Goal: Task Accomplishment & Management: Complete application form

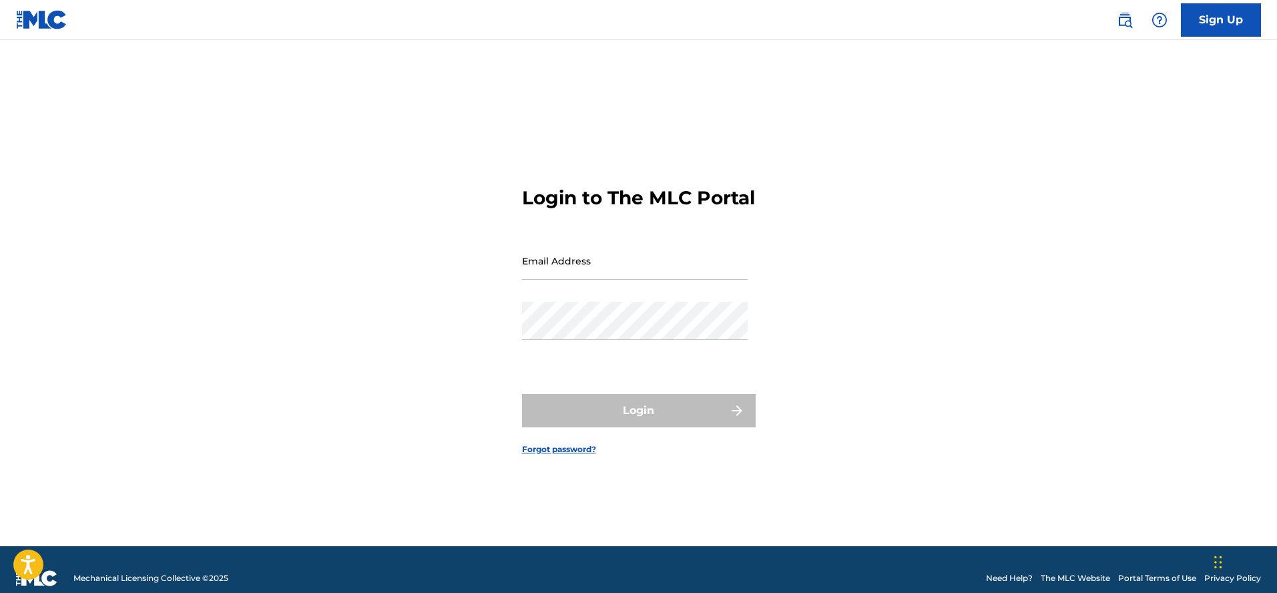
click at [560, 280] on input "Email Address" at bounding box center [635, 261] width 226 height 38
type input "[EMAIL_ADDRESS][DOMAIN_NAME]"
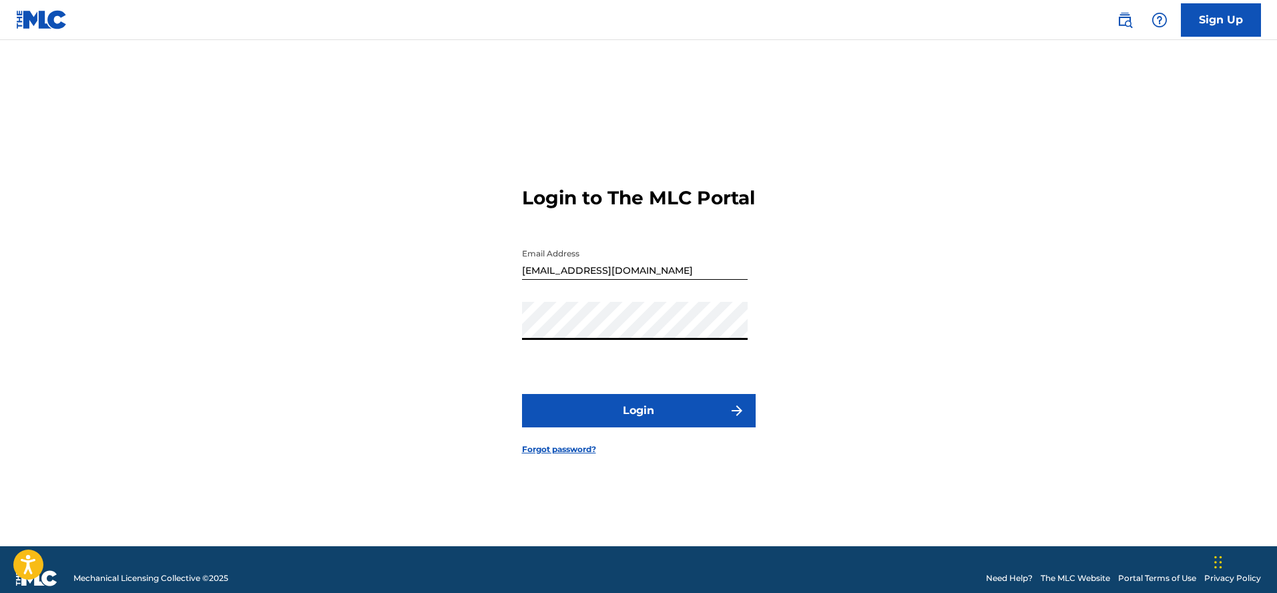
click at [642, 427] on button "Login" at bounding box center [639, 410] width 234 height 33
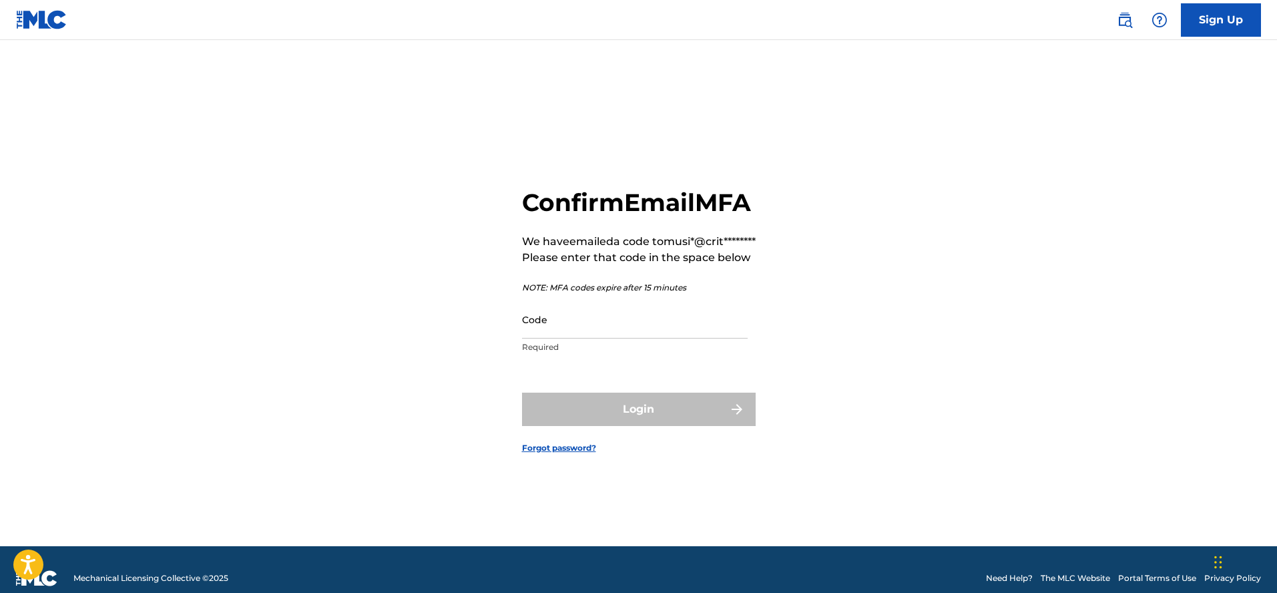
click at [576, 339] on input "Code" at bounding box center [635, 319] width 226 height 38
paste input "371688"
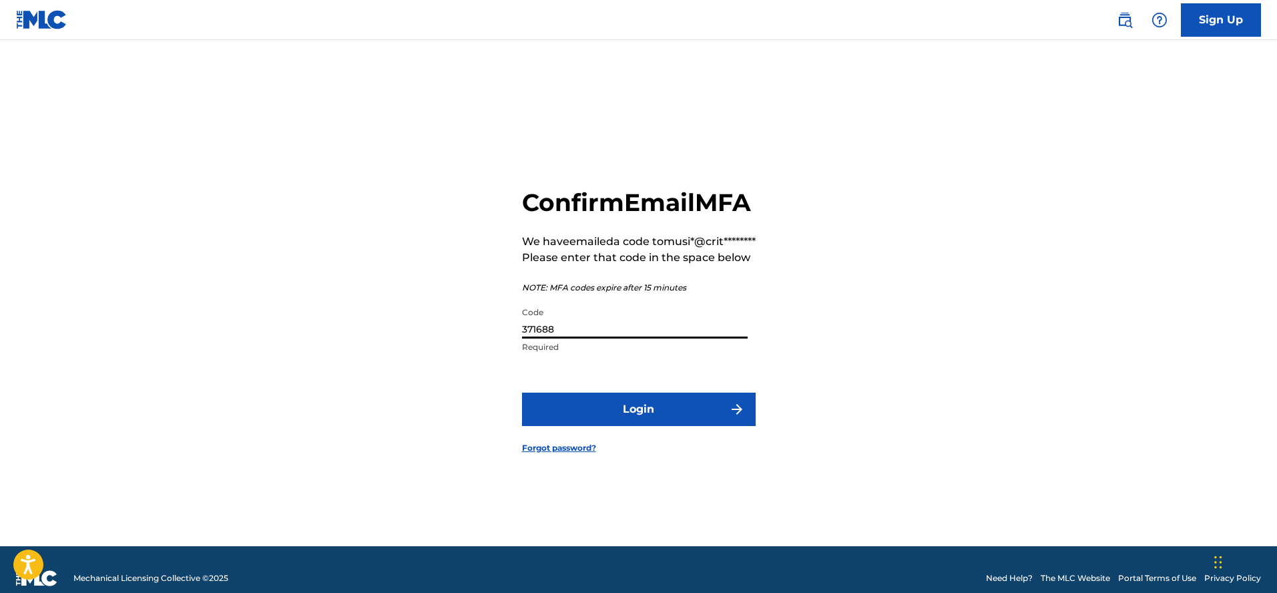
type input "371688"
click at [640, 419] on button "Login" at bounding box center [639, 409] width 234 height 33
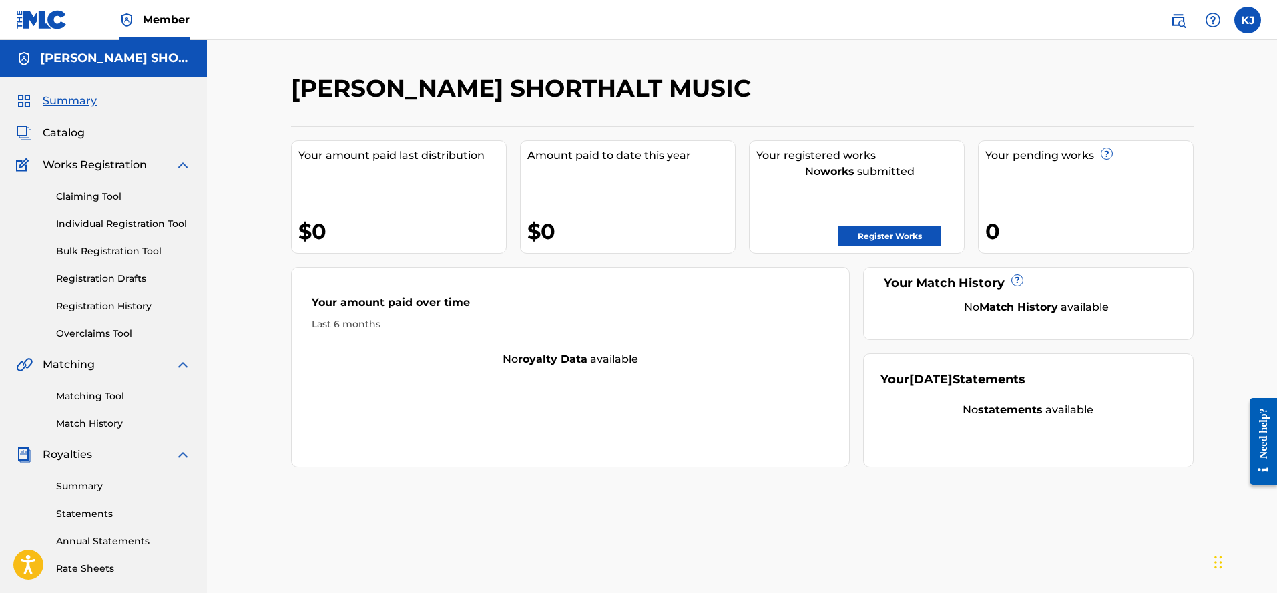
click at [103, 226] on link "Individual Registration Tool" at bounding box center [123, 224] width 135 height 14
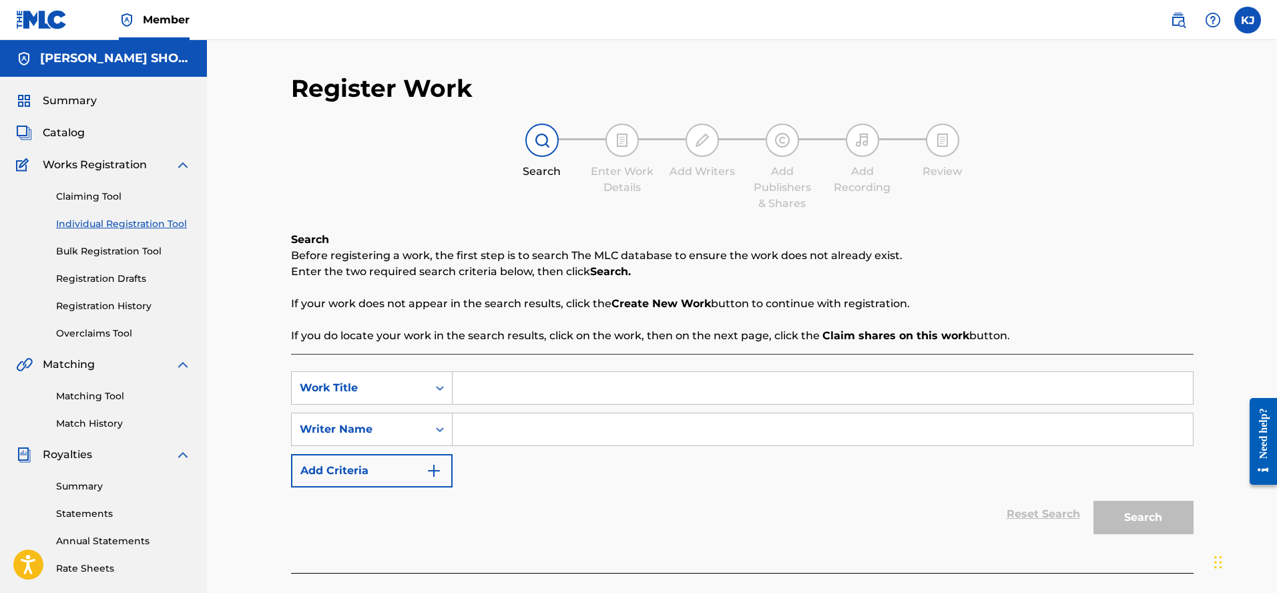
click at [518, 393] on input "Search Form" at bounding box center [823, 388] width 740 height 32
type input "Adventure Begins"
click at [530, 423] on input "Search Form" at bounding box center [823, 429] width 740 height 32
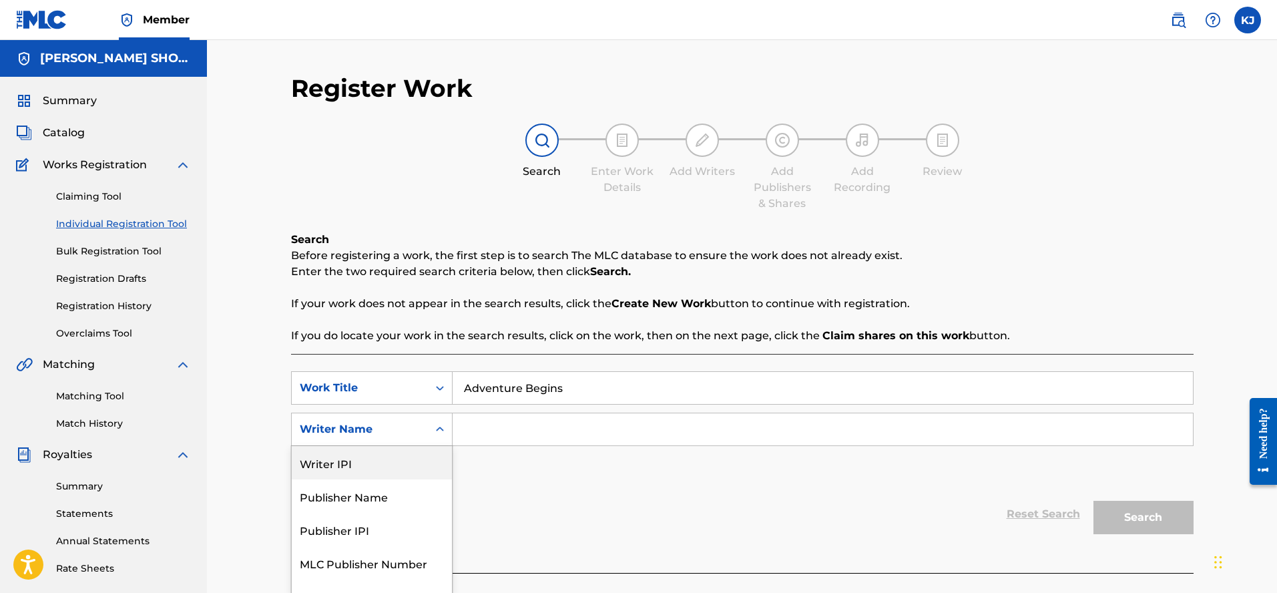
click at [419, 435] on div "Writer IPI, 1 of 5. 5 results available. Use Up and Down to choose options, pre…" at bounding box center [372, 429] width 162 height 33
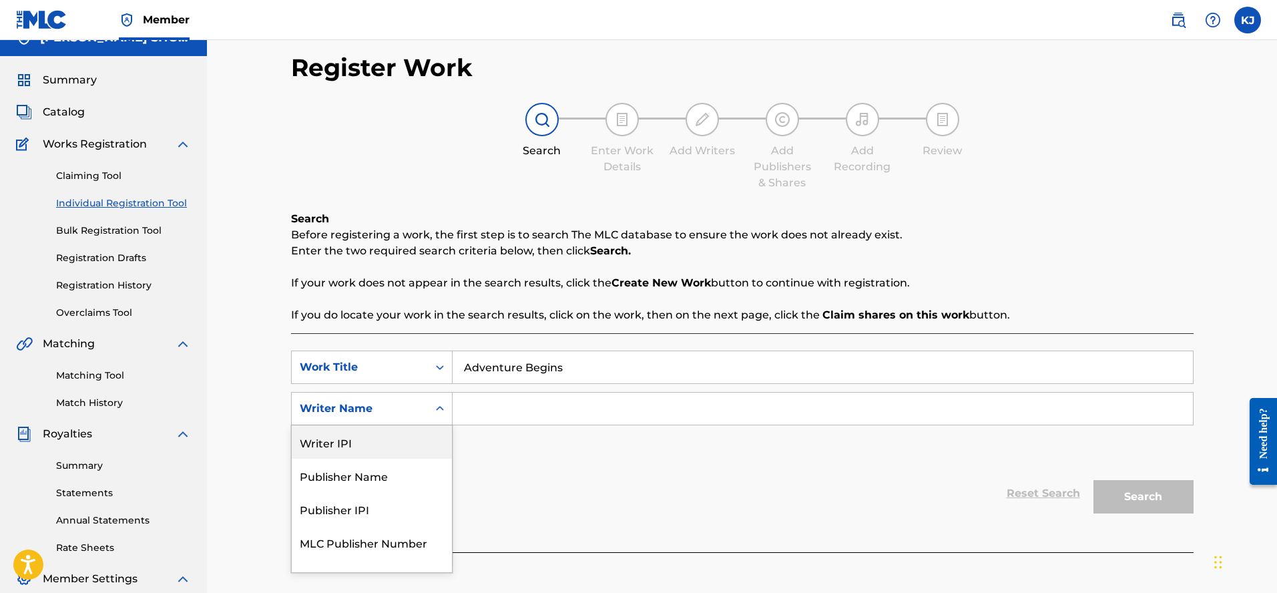
click at [419, 435] on div "Writer IPI" at bounding box center [372, 441] width 160 height 33
click at [410, 396] on div "Writer IPI" at bounding box center [360, 408] width 136 height 25
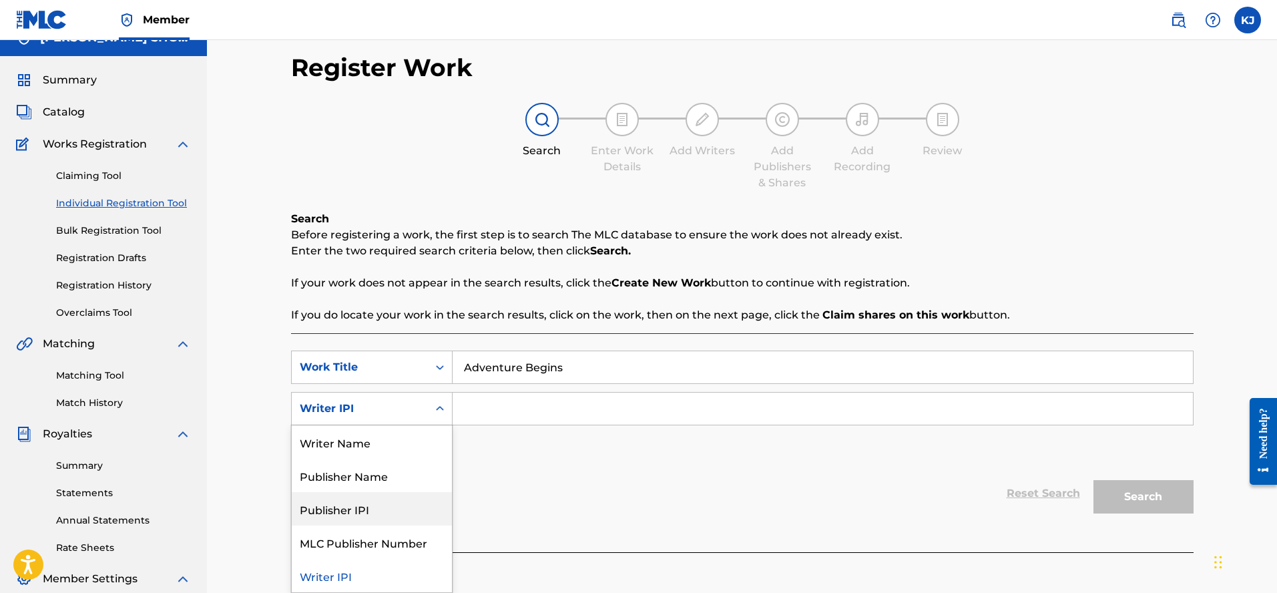
click at [359, 507] on div "Publisher IPI" at bounding box center [372, 508] width 160 height 33
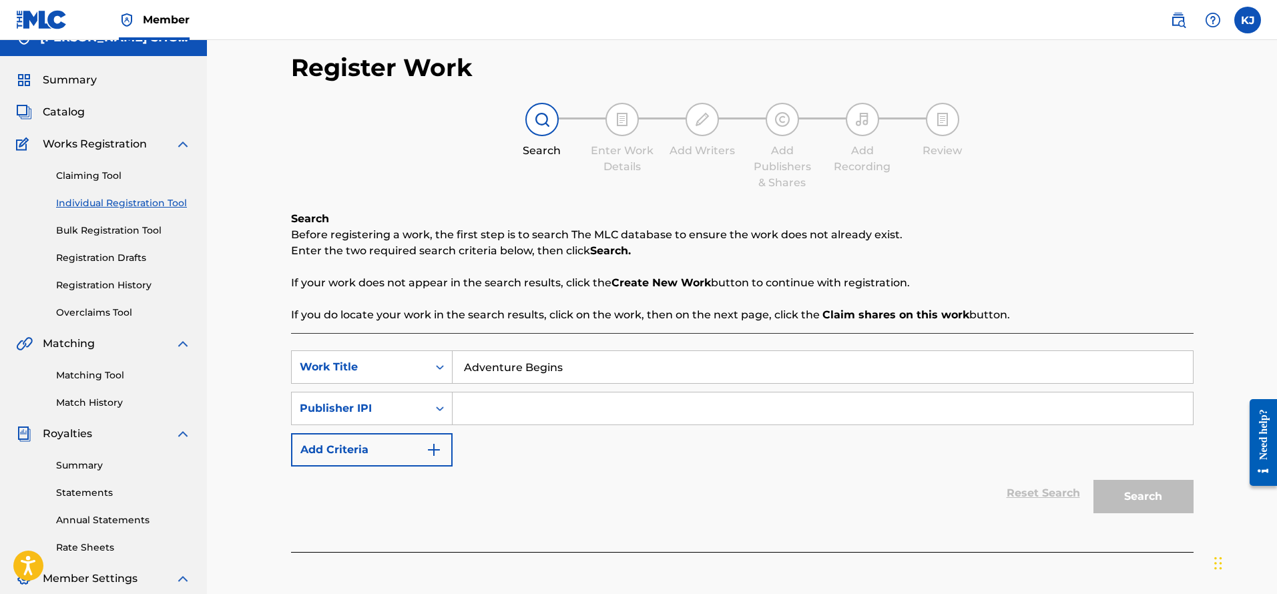
click at [511, 403] on input "Search Form" at bounding box center [823, 409] width 740 height 32
paste input "60315593"
type input "60315593"
click at [1154, 505] on button "Search" at bounding box center [1144, 496] width 100 height 33
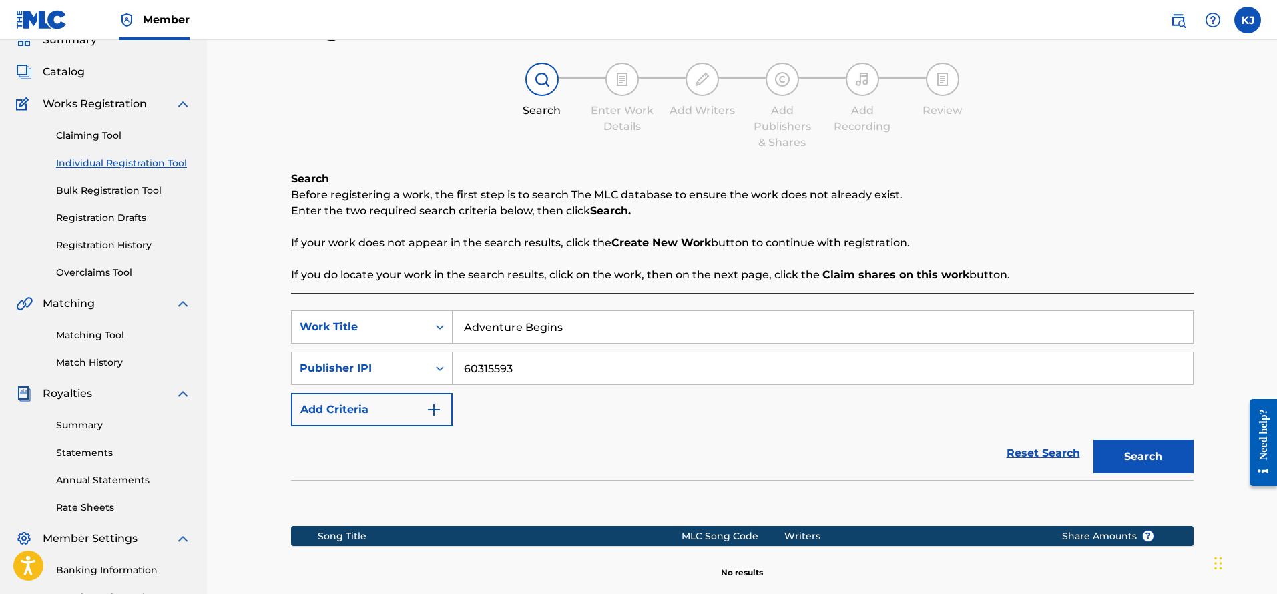
scroll to position [181, 0]
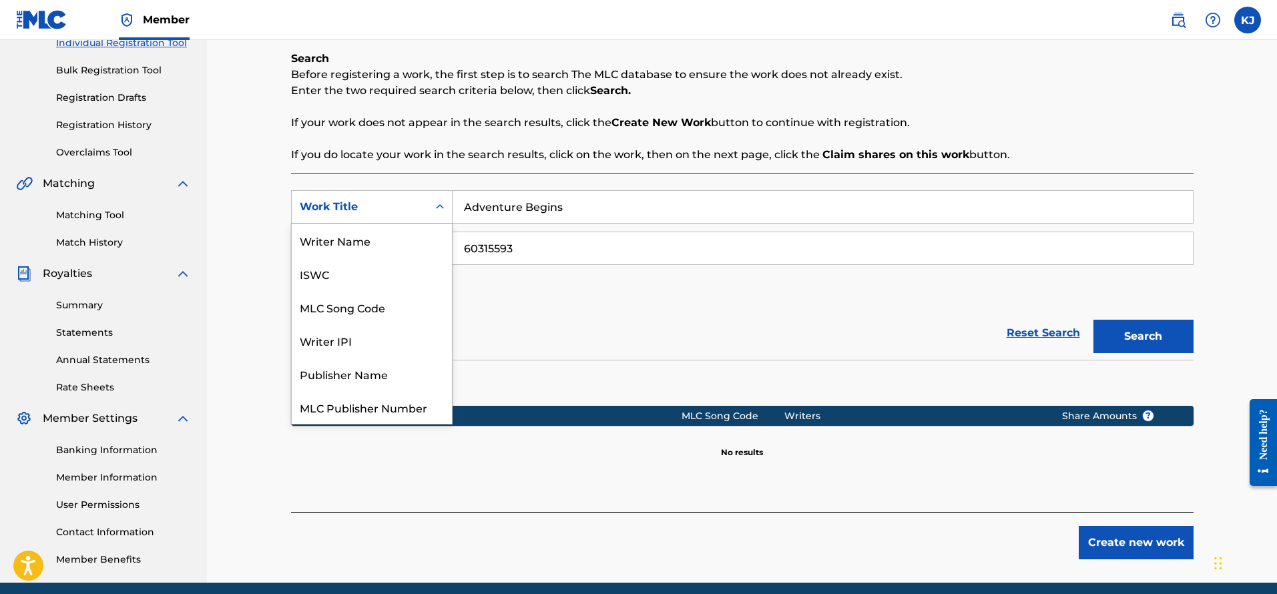
click at [381, 208] on div "Work Title" at bounding box center [360, 207] width 120 height 16
click at [312, 239] on div "ISWC" at bounding box center [372, 240] width 160 height 33
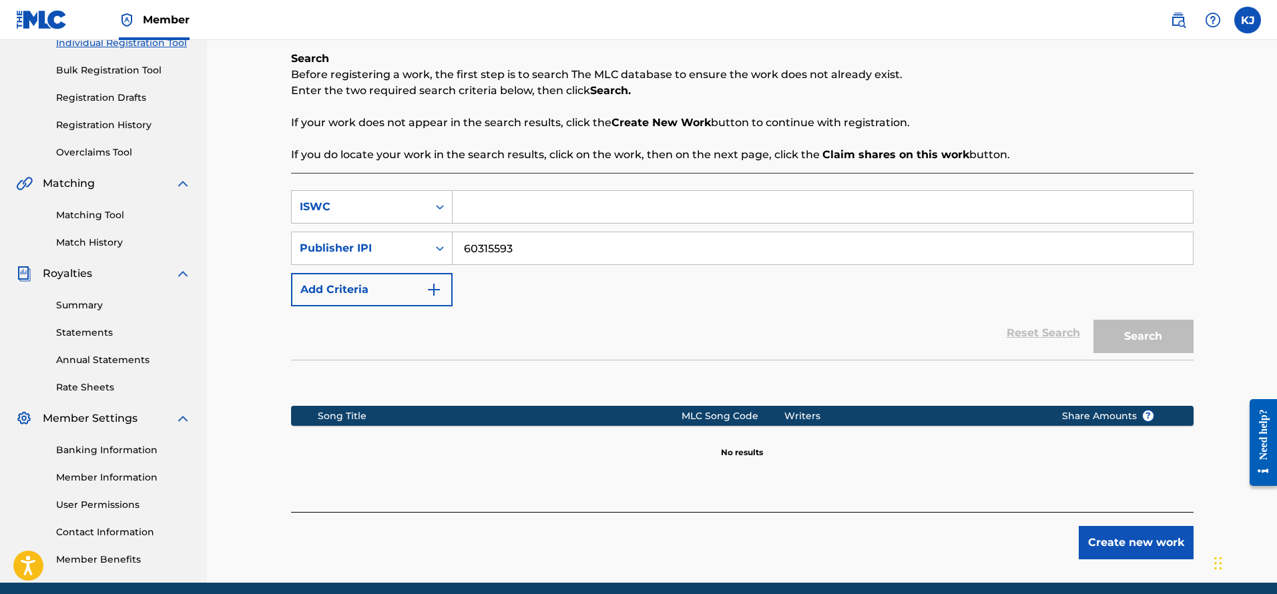
click at [461, 201] on input "Search Form" at bounding box center [823, 207] width 740 height 32
paste input "T-315.441.285-4"
type input "T-315.441.285-4"
click at [1164, 338] on button "Search" at bounding box center [1144, 336] width 100 height 33
drag, startPoint x: 548, startPoint y: 254, endPoint x: 379, endPoint y: 236, distance: 169.2
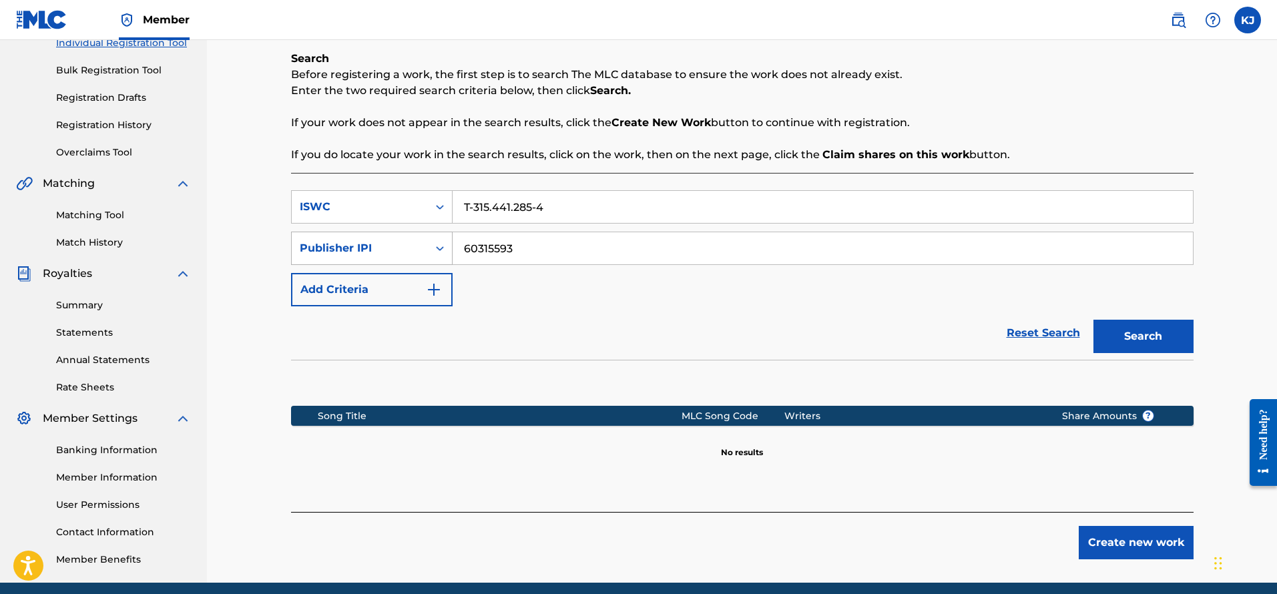
click at [379, 236] on div "SearchWithCriteria63fdd7ad-8e4c-4af9-ba71-ee155095a244 Publisher IPI 60315593" at bounding box center [742, 248] width 903 height 33
click at [353, 246] on div "Publisher IPI" at bounding box center [360, 248] width 120 height 16
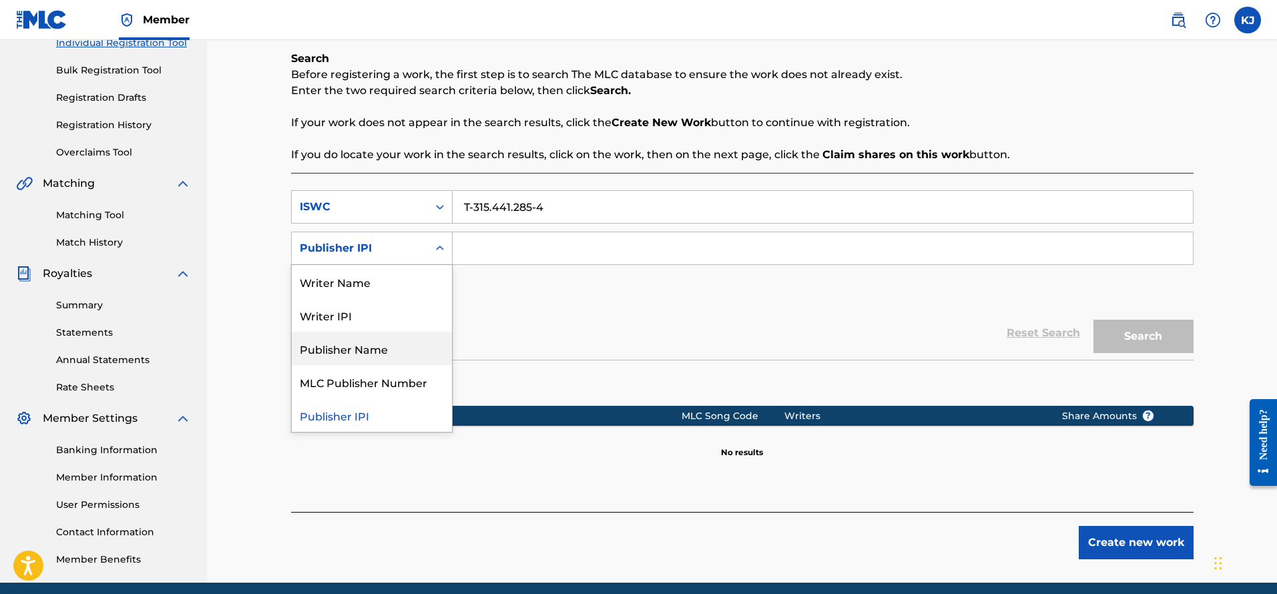
click at [363, 357] on div "Publisher Name" at bounding box center [372, 348] width 160 height 33
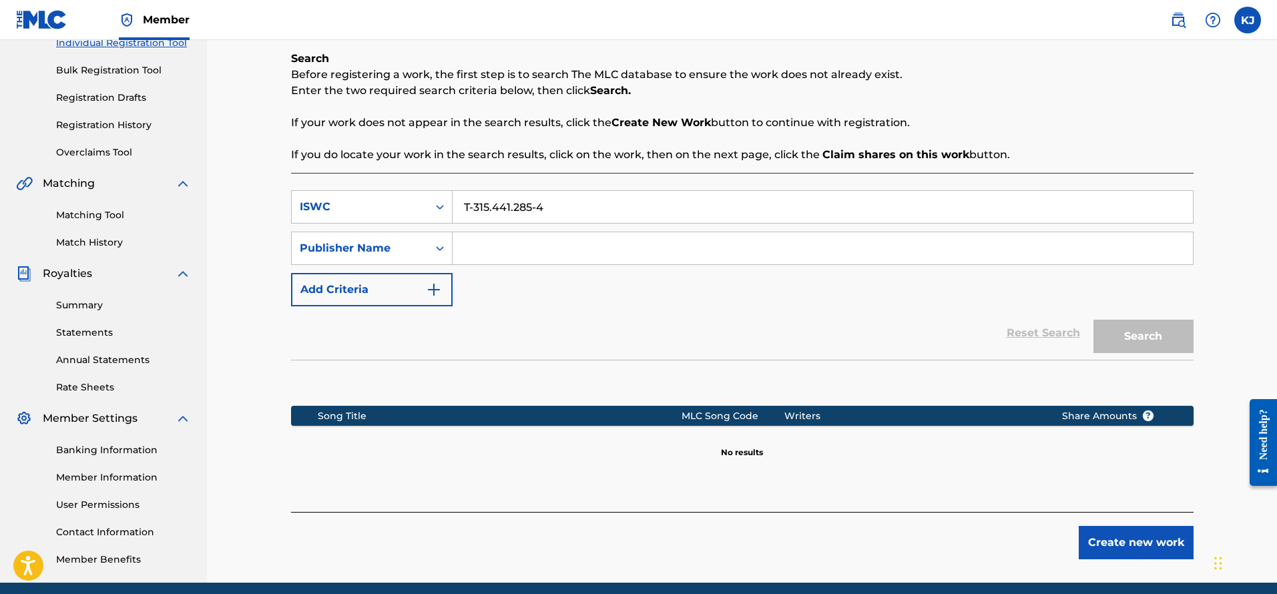
click at [535, 238] on input "Search Form" at bounding box center [823, 248] width 740 height 32
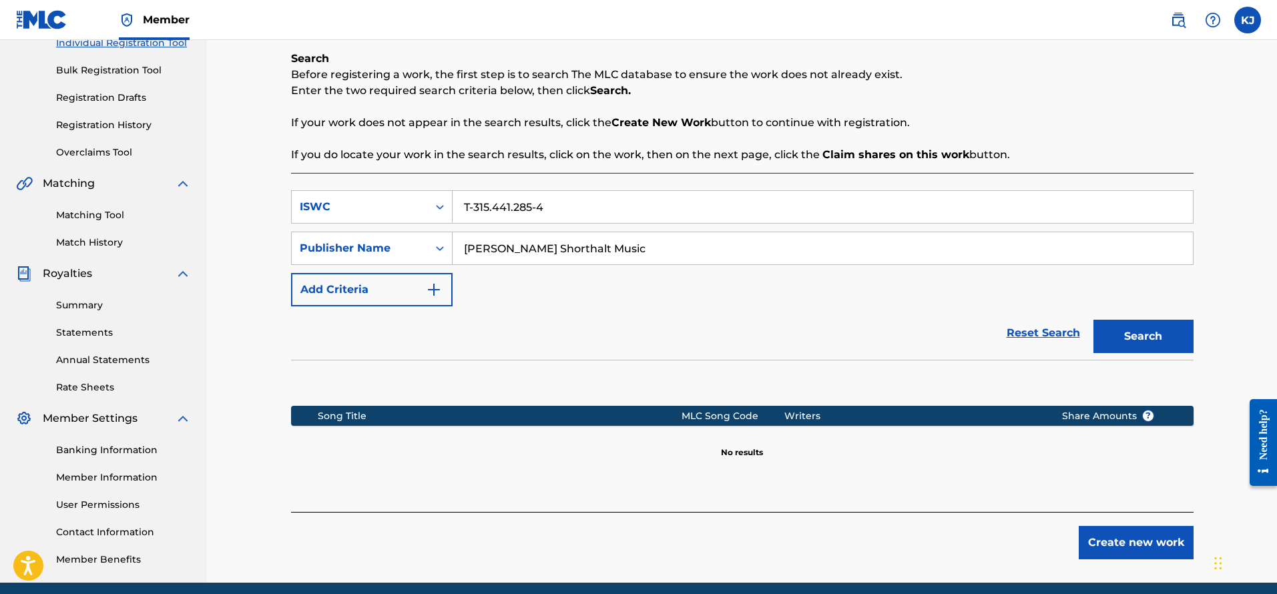
type input "Scanland Shorthalt Music"
click at [1094, 320] on button "Search" at bounding box center [1144, 336] width 100 height 33
click at [1139, 552] on button "Create new work" at bounding box center [1136, 542] width 115 height 33
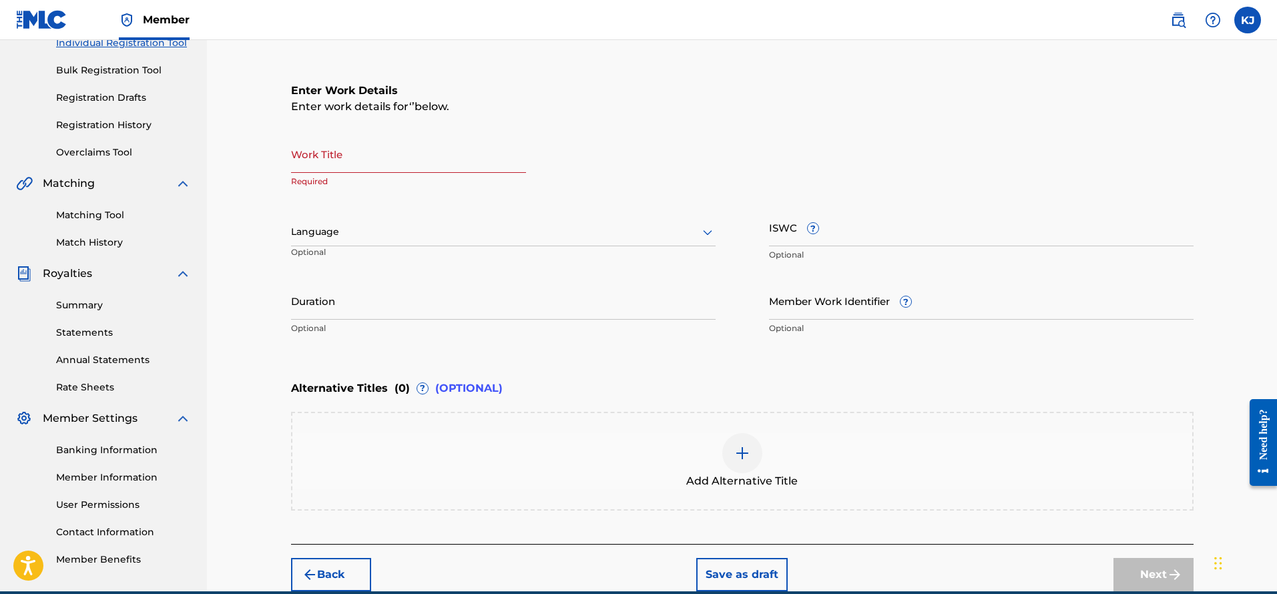
click at [323, 158] on input "Work Title" at bounding box center [408, 154] width 235 height 38
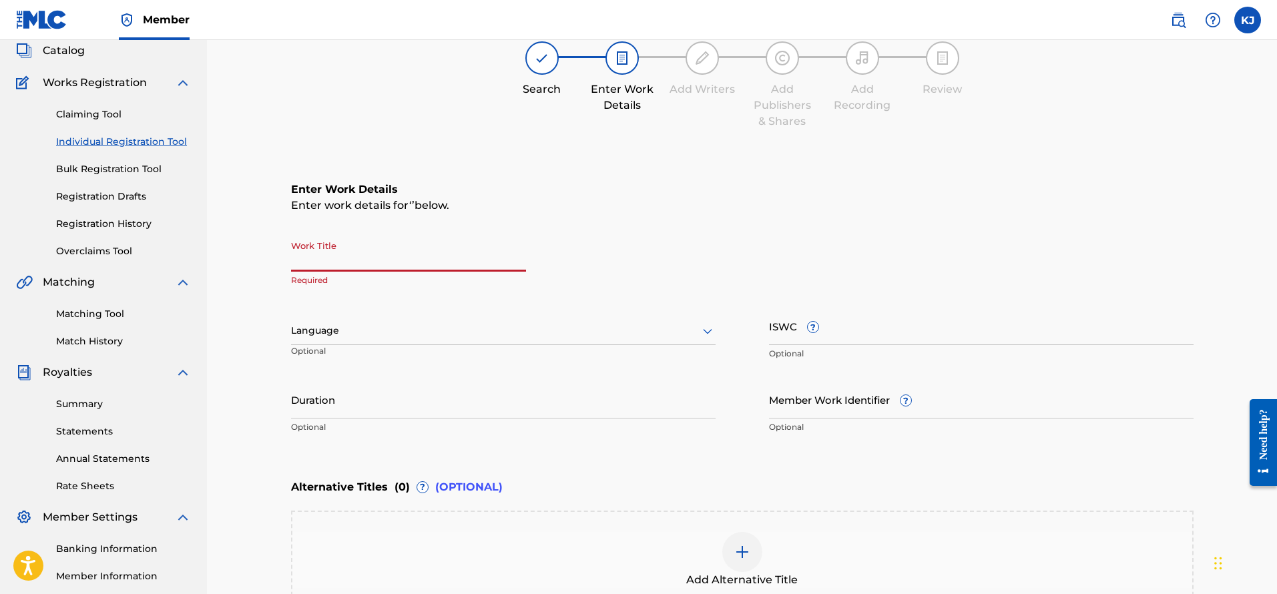
scroll to position [0, 0]
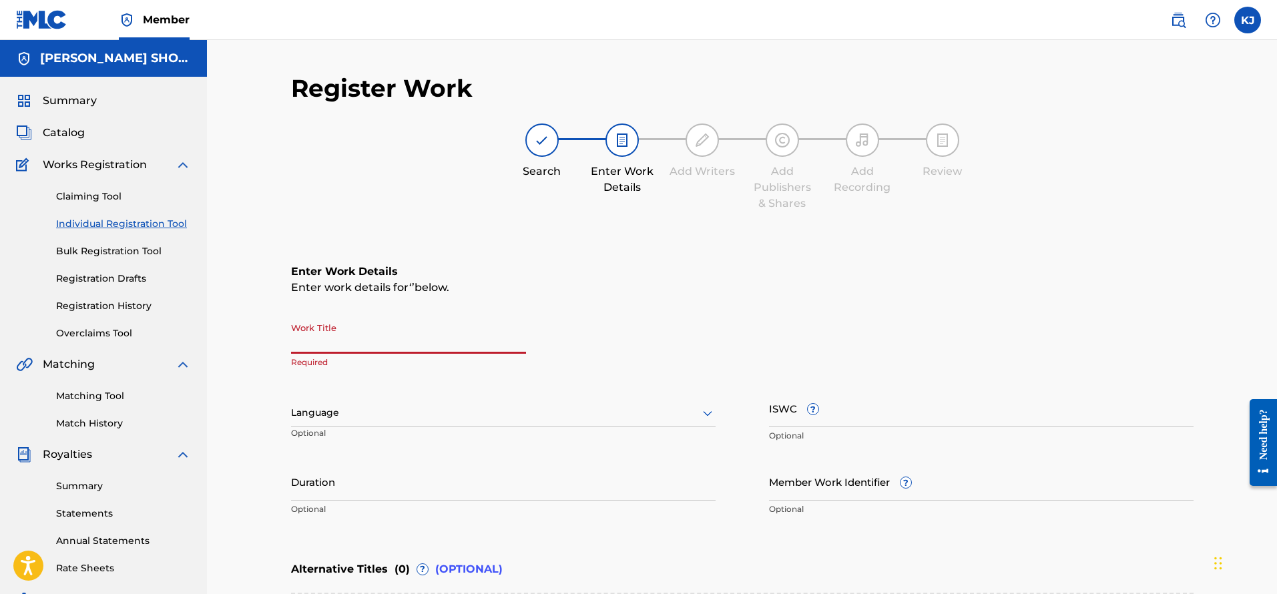
click at [340, 339] on input "Work Title" at bounding box center [408, 335] width 235 height 38
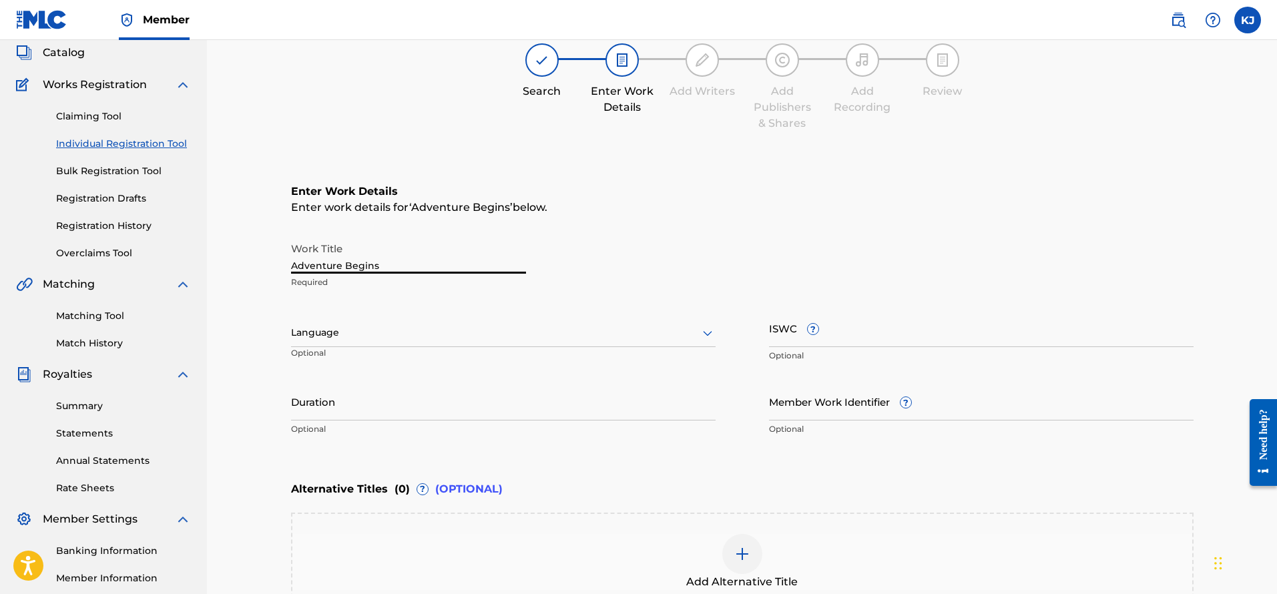
type input "Adventure Begins"
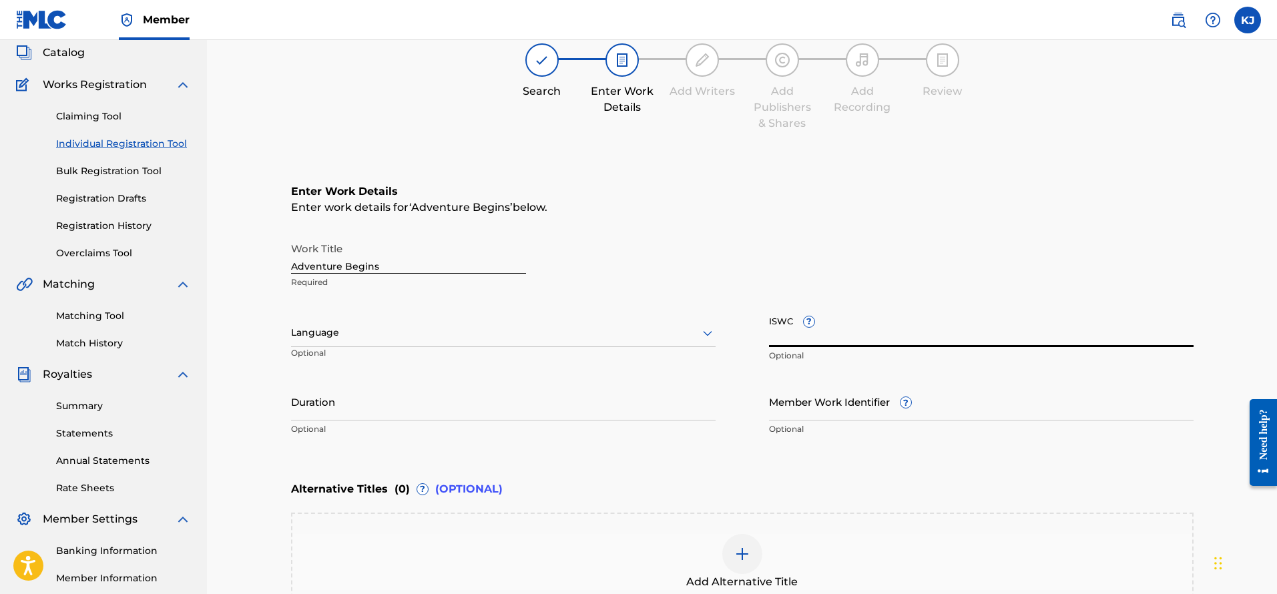
click at [872, 338] on input "ISWC ?" at bounding box center [981, 328] width 425 height 38
paste input "T-315.441.285-4"
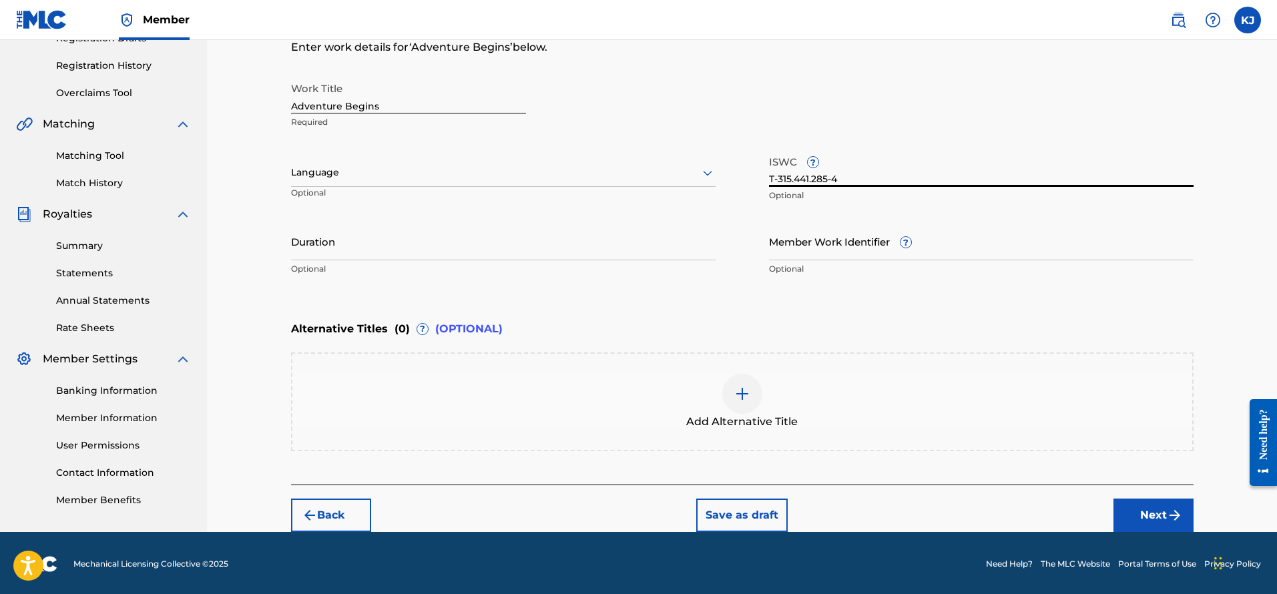
scroll to position [242, 0]
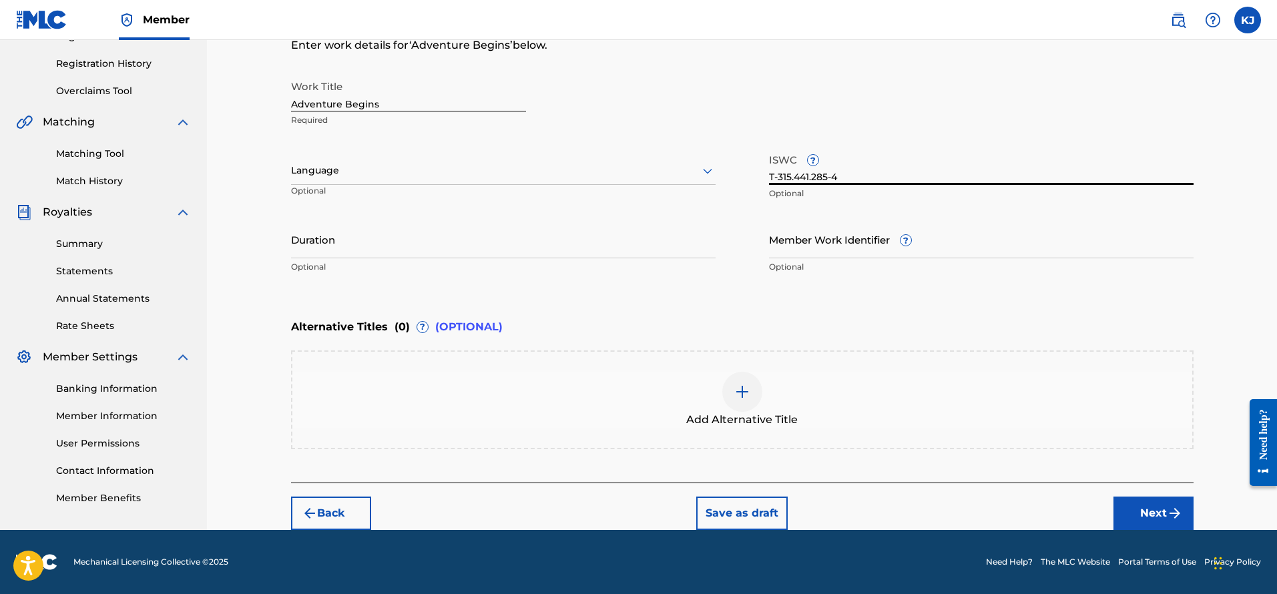
type input "T-315.441.285-4"
click at [1132, 512] on button "Next" at bounding box center [1154, 513] width 80 height 33
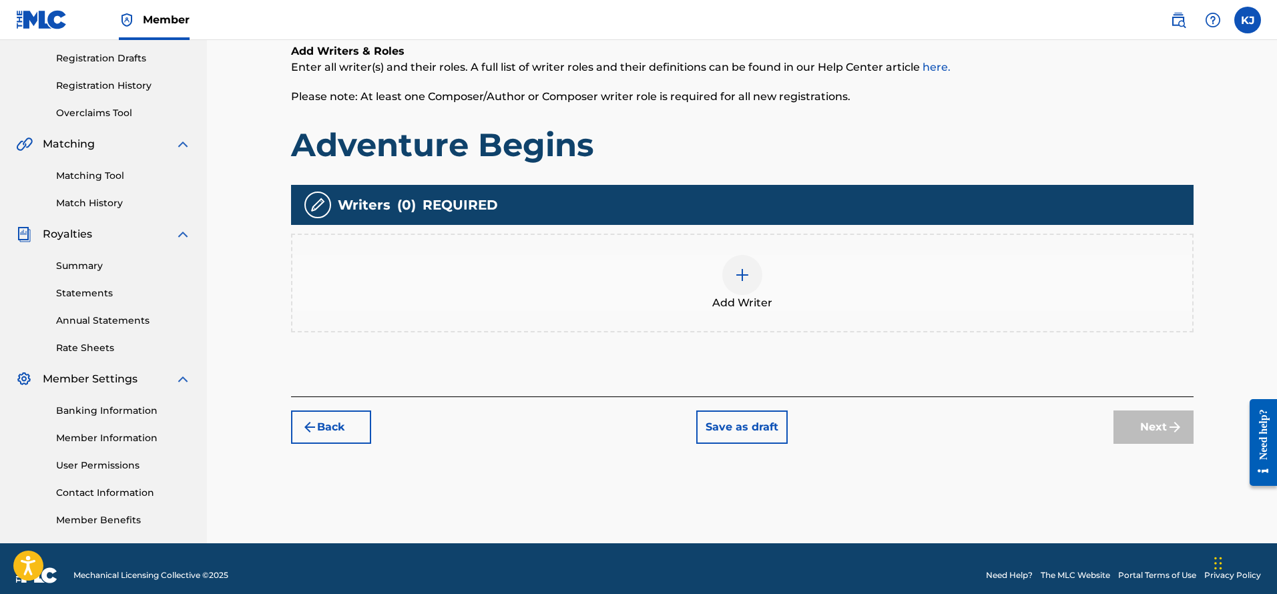
scroll to position [234, 0]
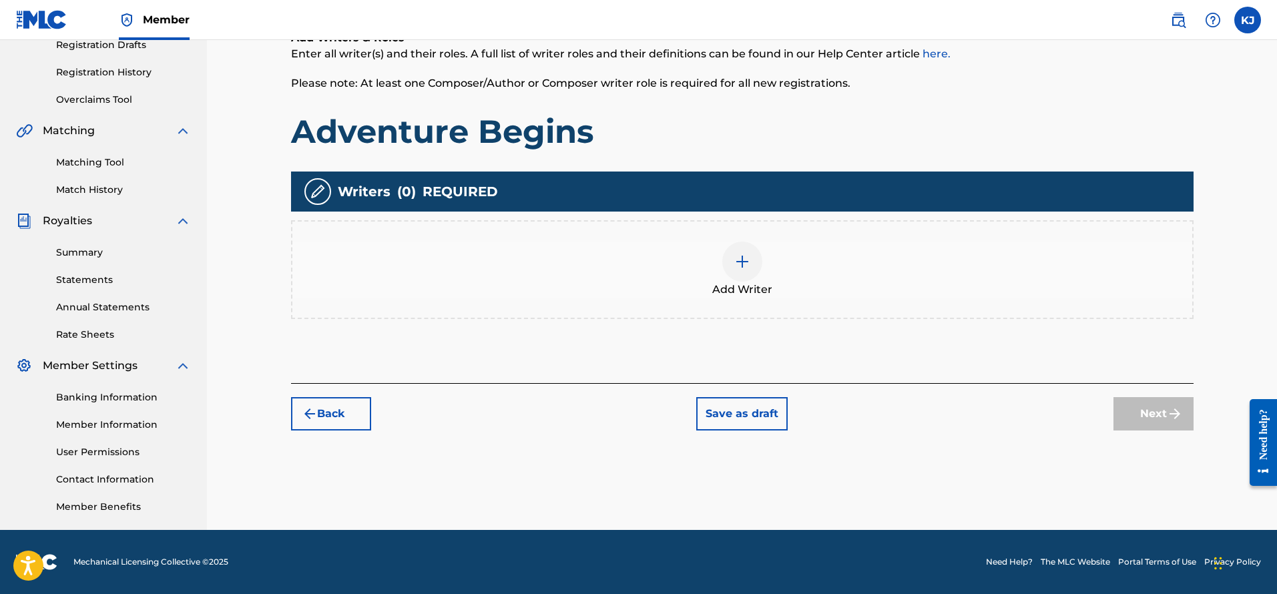
click at [751, 249] on div at bounding box center [742, 262] width 40 height 40
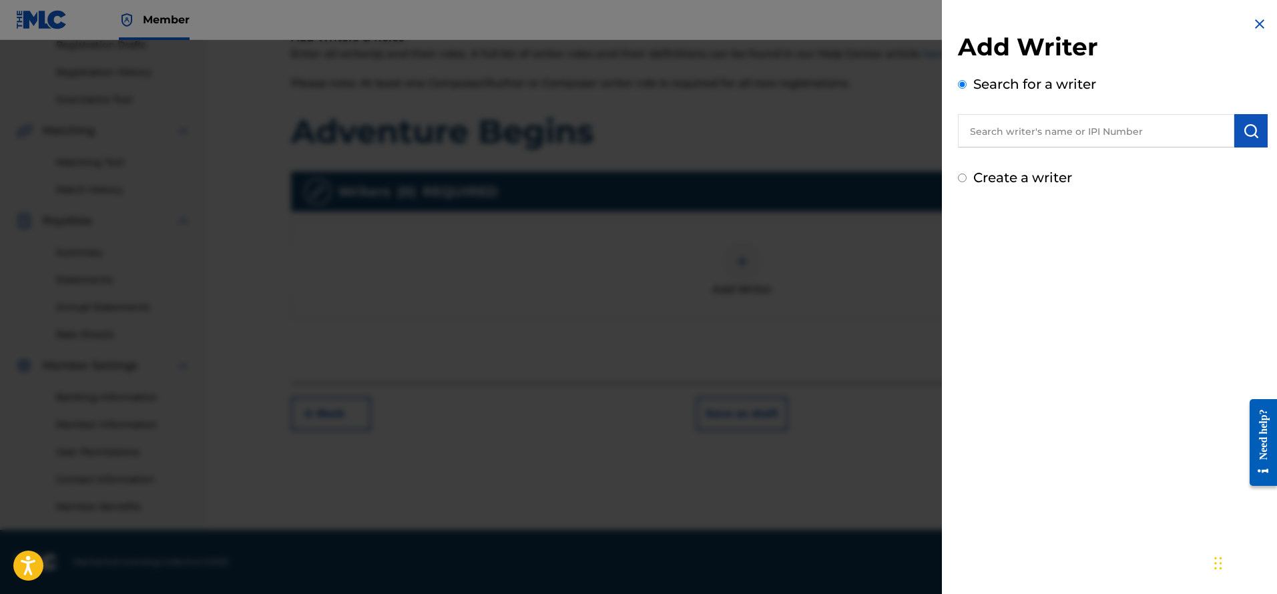
click at [1040, 174] on label "Create a writer" at bounding box center [1023, 178] width 99 height 16
radio input "true"
click at [967, 174] on input "Create a writer" at bounding box center [962, 178] width 9 height 9
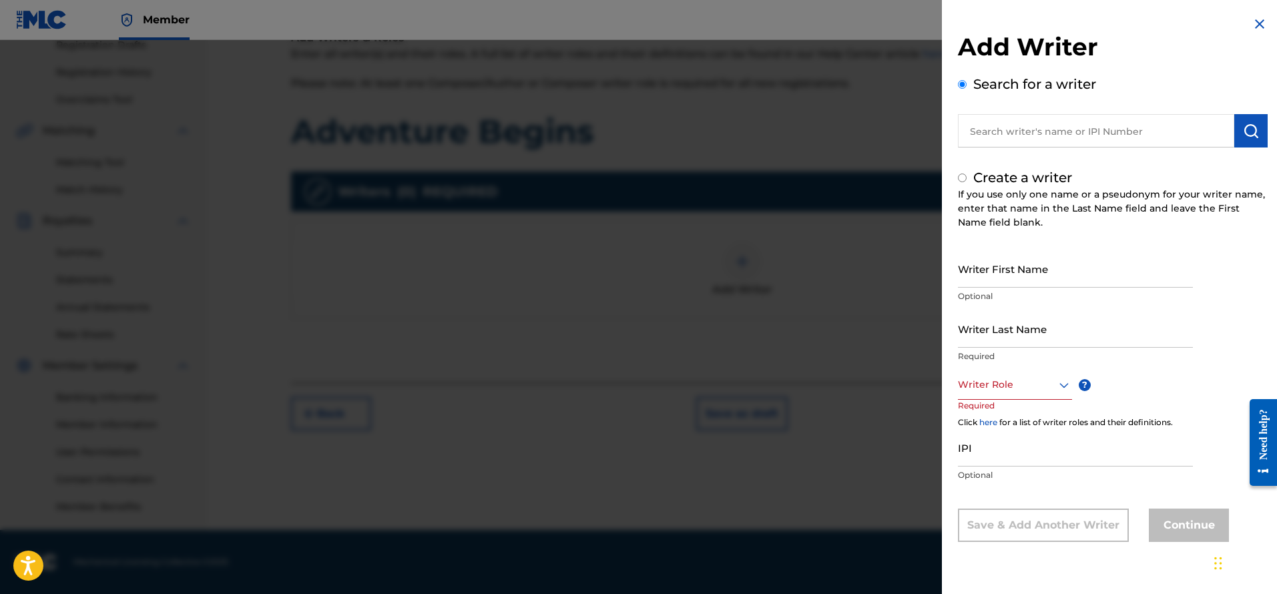
radio input "false"
radio input "true"
click at [1045, 128] on input "text" at bounding box center [1096, 130] width 276 height 33
radio input "true"
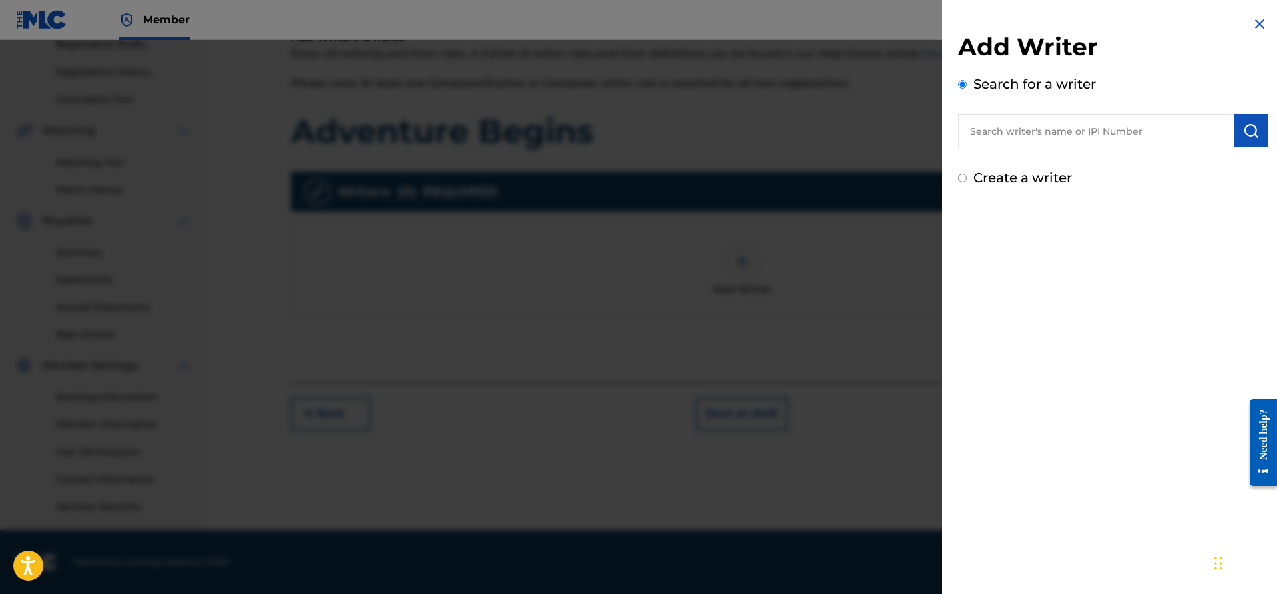
click at [1084, 135] on input "text" at bounding box center [1096, 130] width 276 height 33
paste input "00342606286"
click at [1251, 129] on img "submit" at bounding box center [1251, 131] width 16 height 16
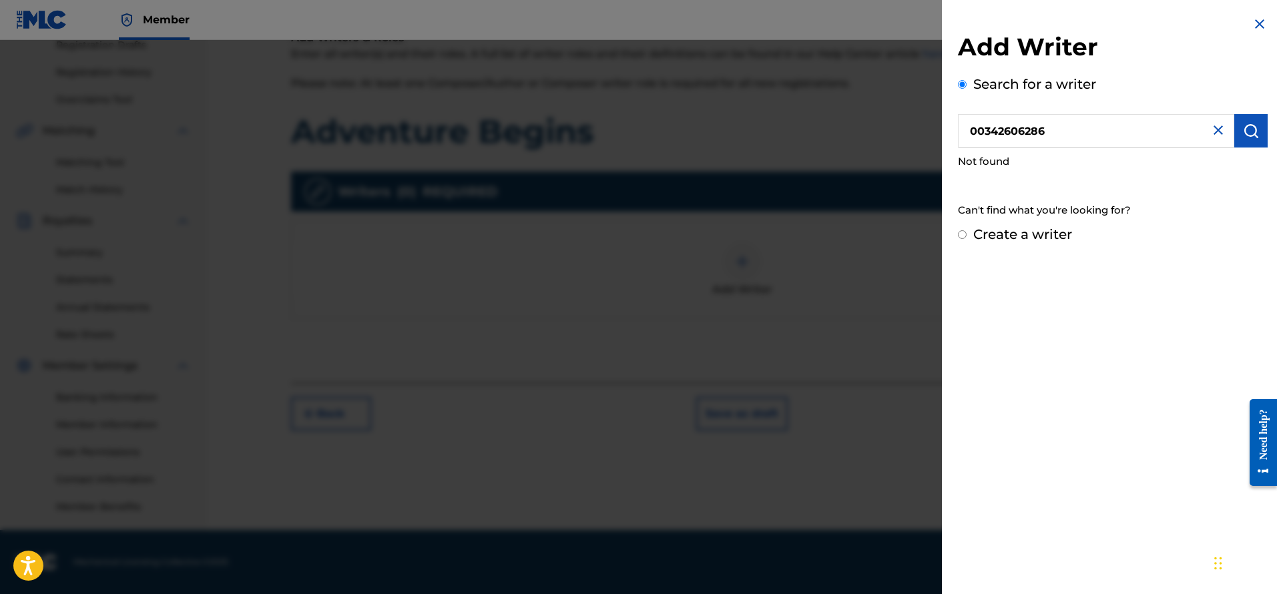
click at [961, 130] on input "00342606286" at bounding box center [1096, 130] width 276 height 33
type input "00342606286"
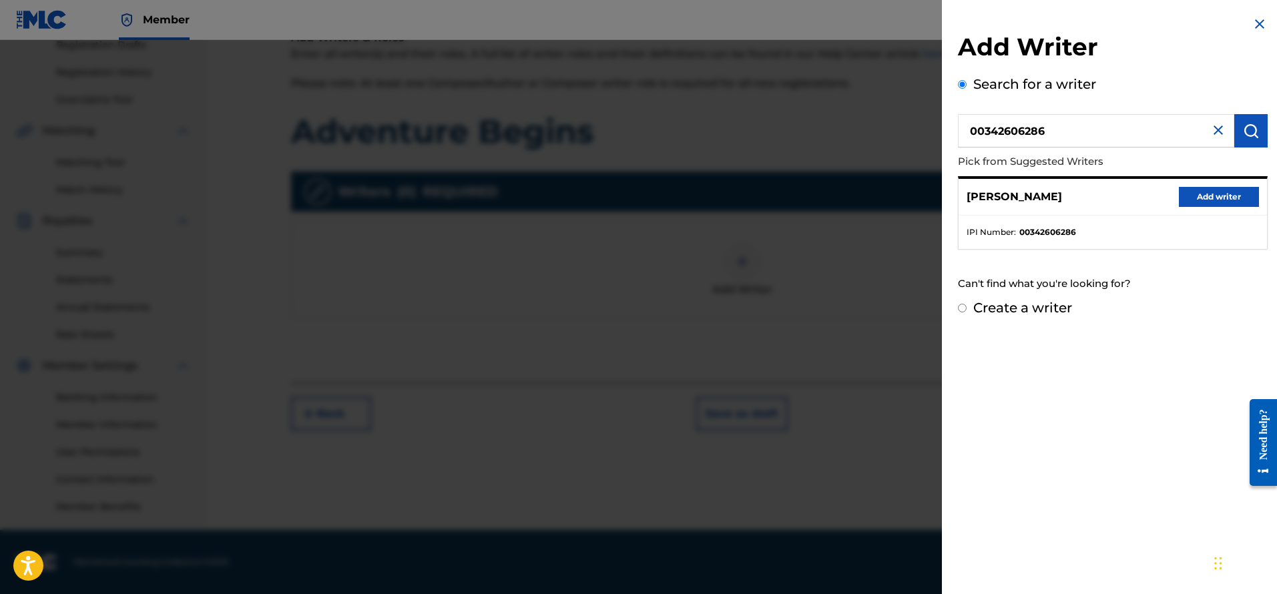
click at [1238, 199] on button "Add writer" at bounding box center [1219, 197] width 80 height 20
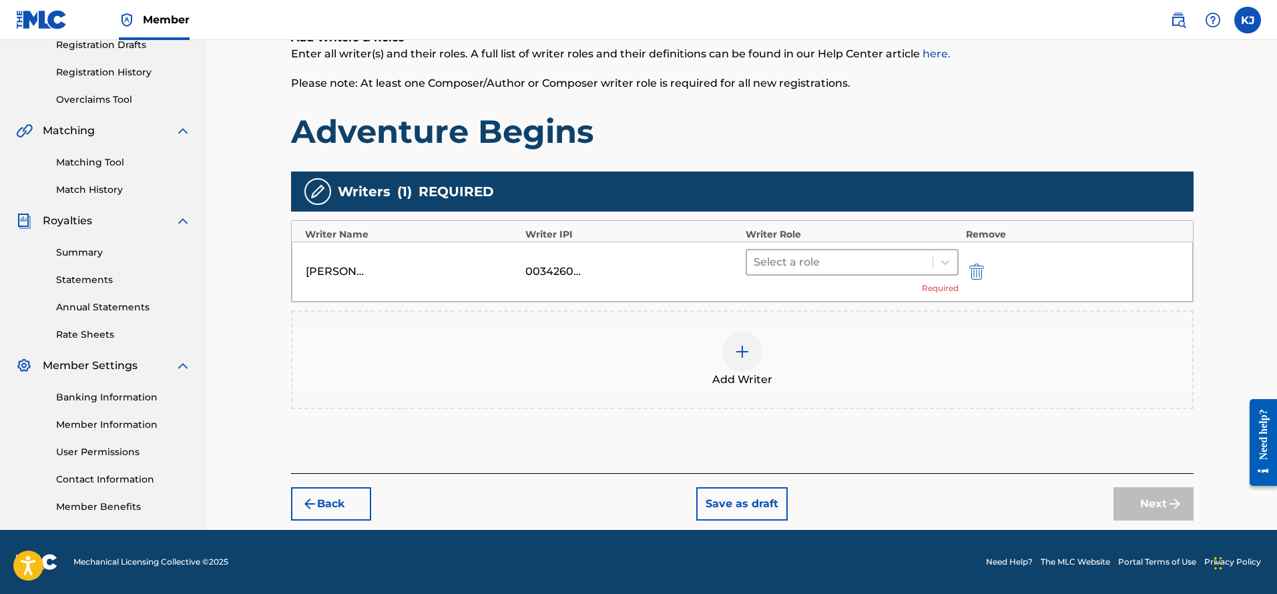
click at [830, 262] on div at bounding box center [840, 262] width 173 height 19
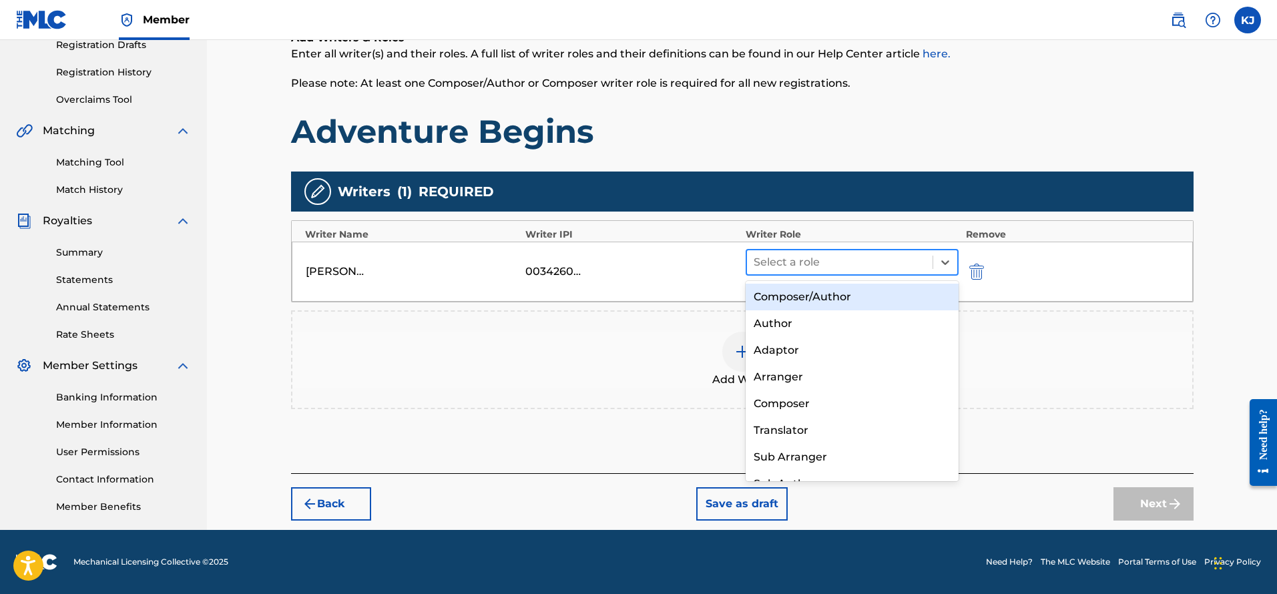
click at [823, 254] on div at bounding box center [840, 262] width 173 height 19
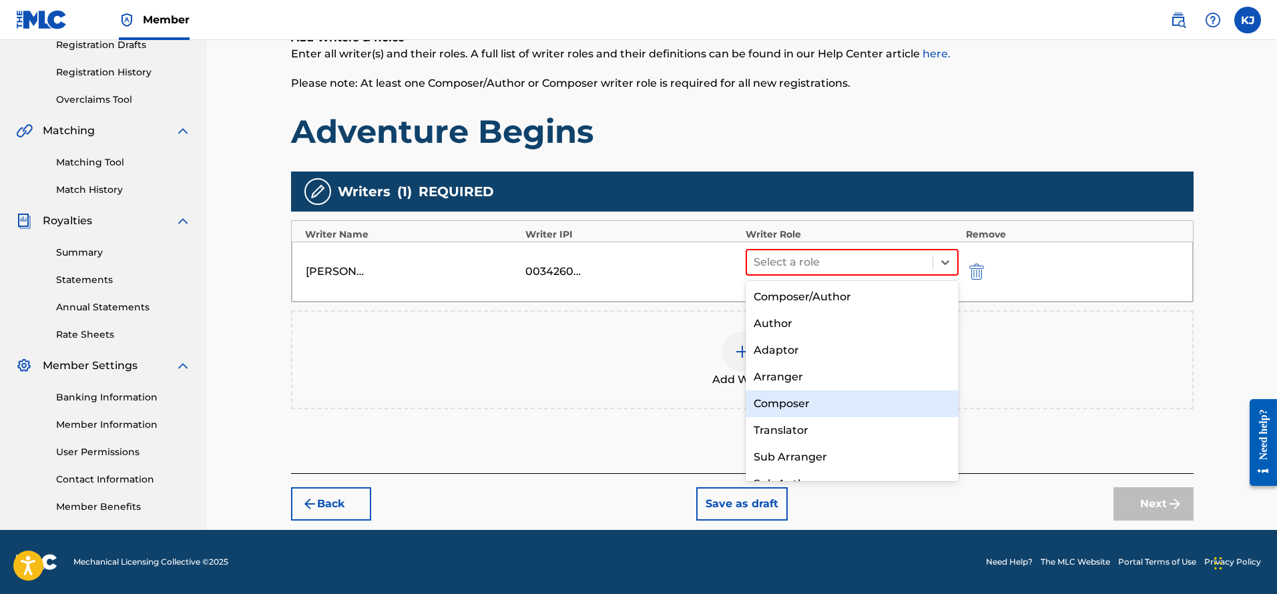
scroll to position [19, 0]
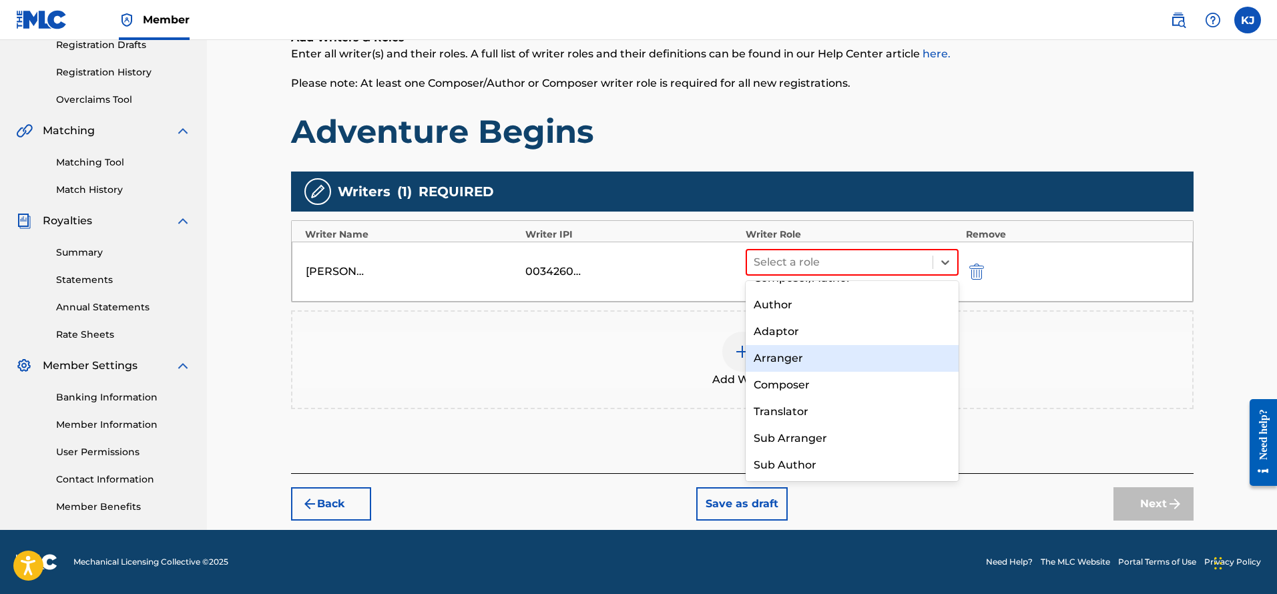
click at [807, 355] on div "Arranger" at bounding box center [853, 358] width 214 height 27
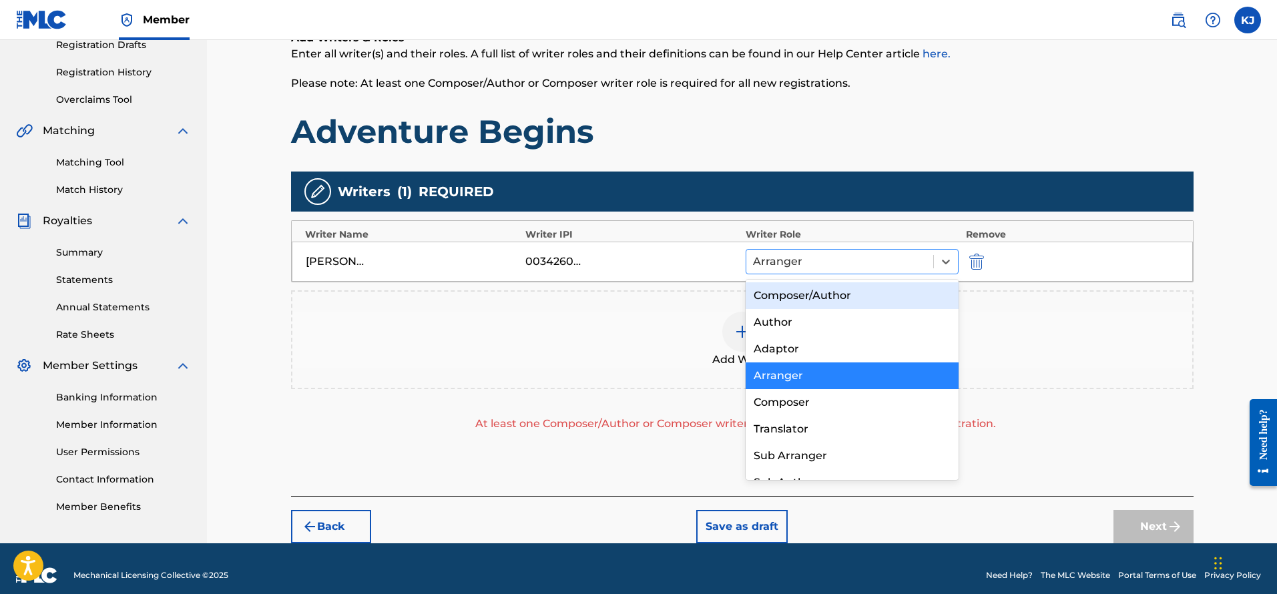
click at [793, 261] on div at bounding box center [840, 261] width 174 height 19
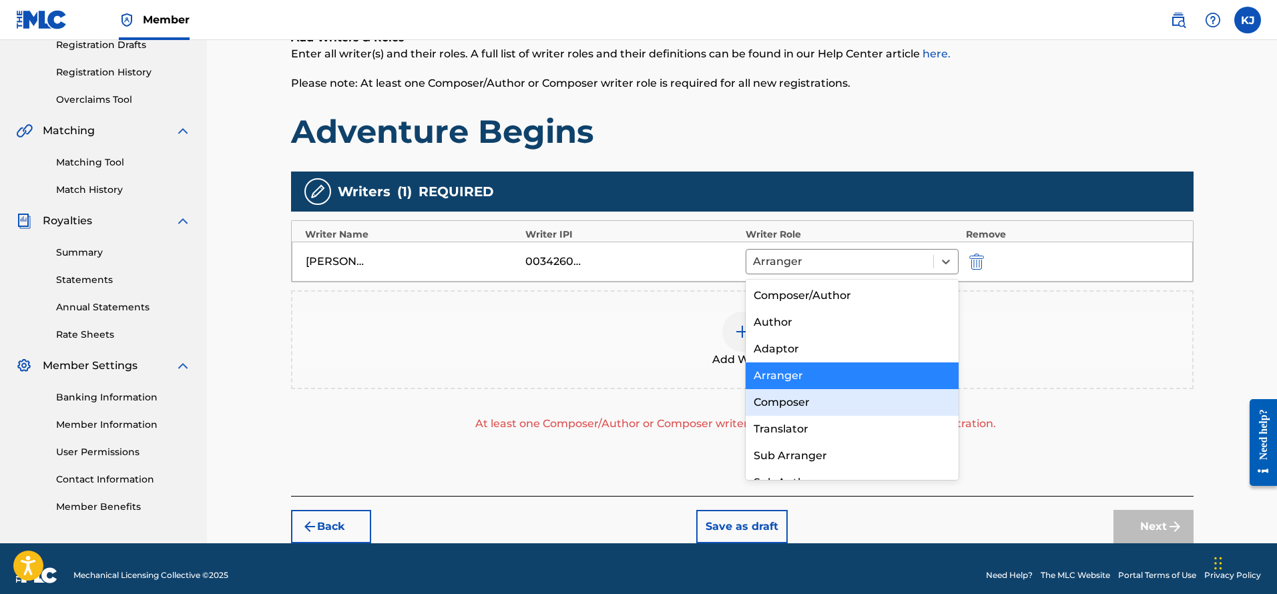
click at [791, 402] on div "Composer" at bounding box center [853, 402] width 214 height 27
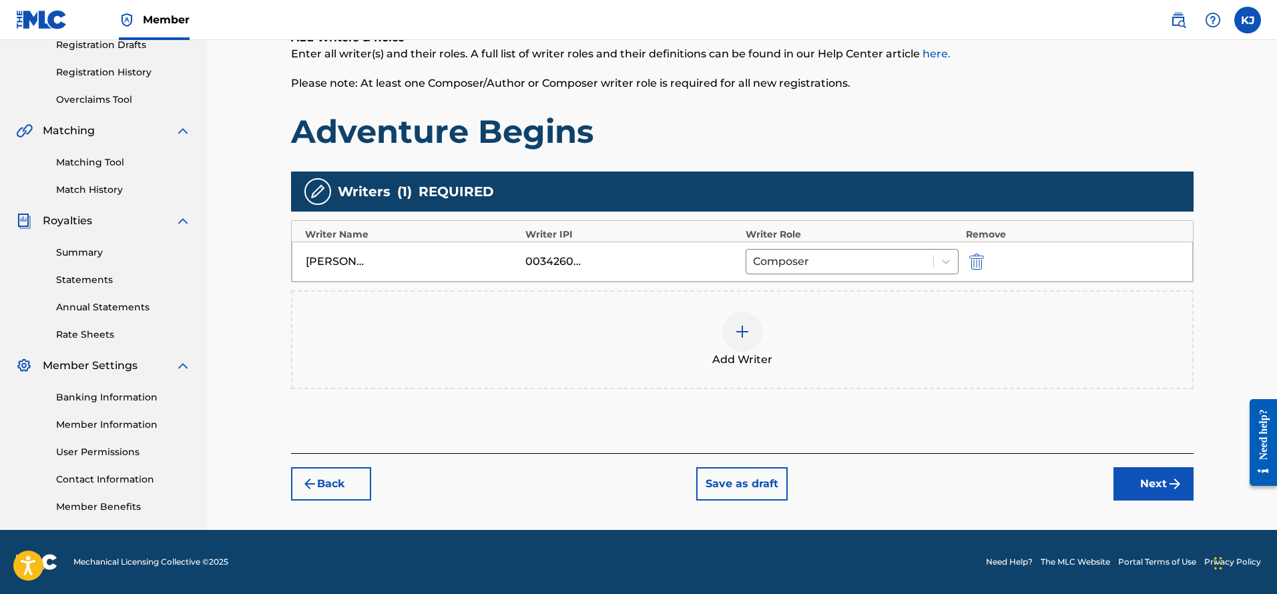
click at [746, 331] on img at bounding box center [742, 332] width 16 height 16
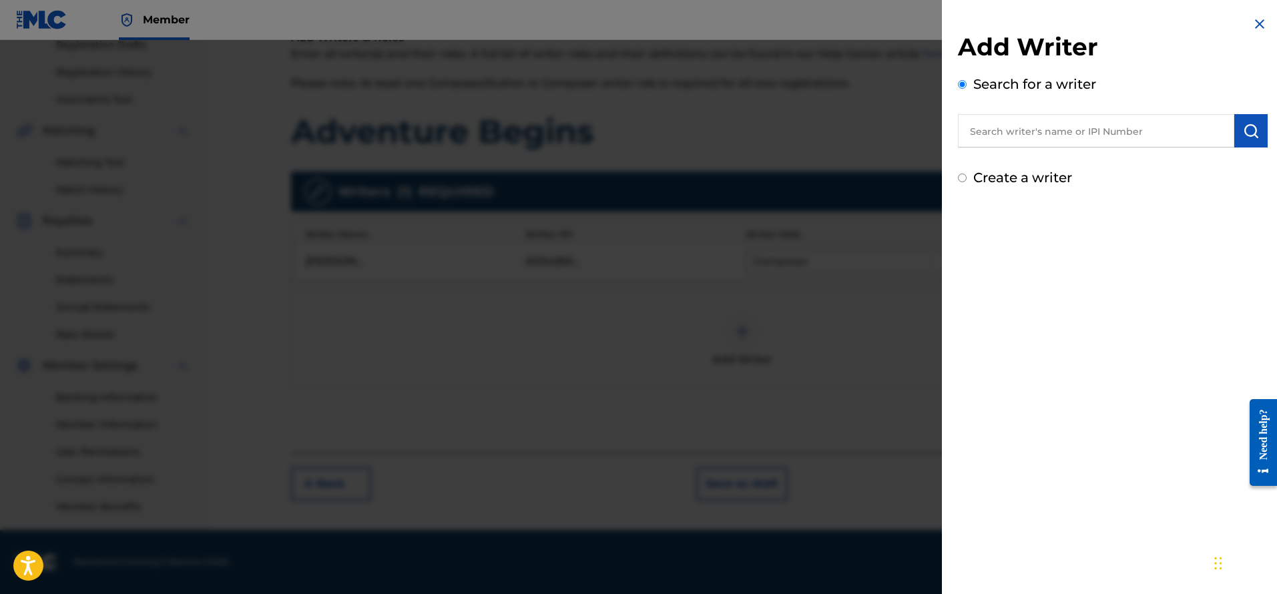
click at [1044, 118] on input "text" at bounding box center [1096, 130] width 276 height 33
paste input "00186338247"
type input "00186338247"
click at [1247, 130] on img "submit" at bounding box center [1251, 131] width 16 height 16
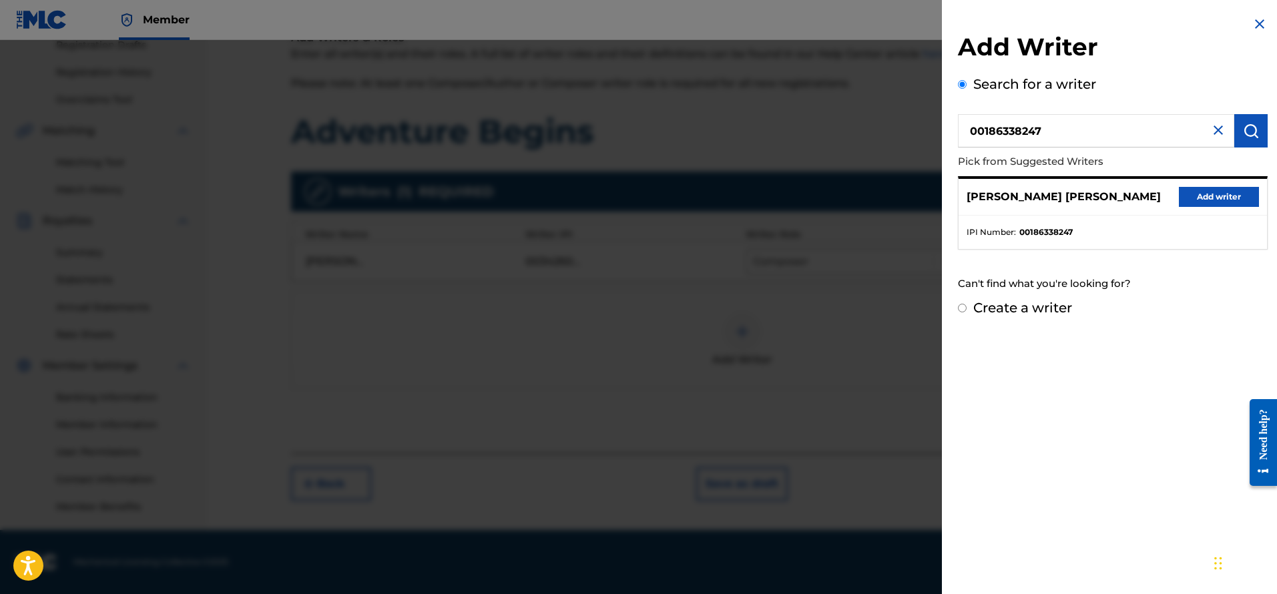
click at [1217, 198] on button "Add writer" at bounding box center [1219, 197] width 80 height 20
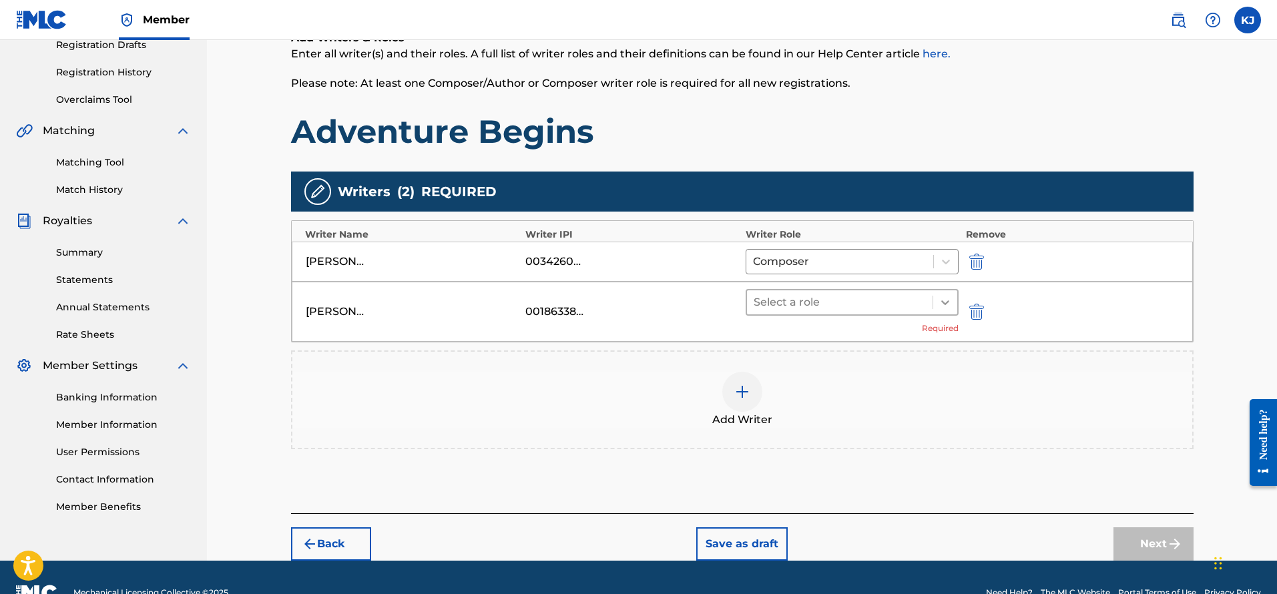
click at [942, 298] on icon at bounding box center [945, 302] width 13 height 13
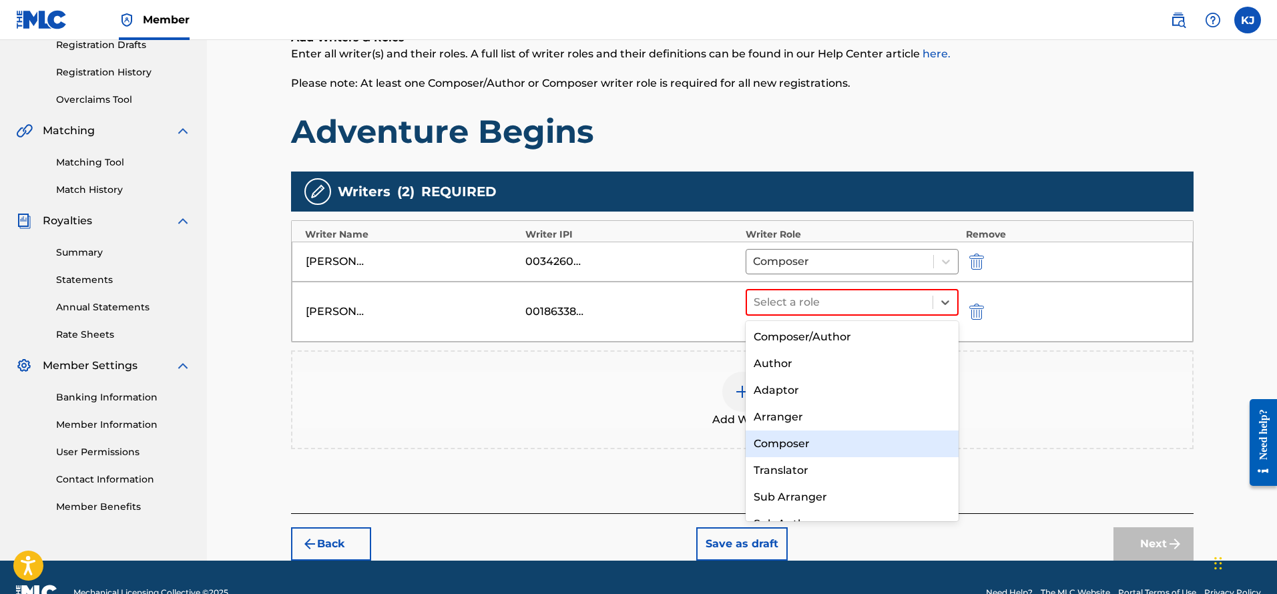
click at [791, 449] on div "Composer" at bounding box center [853, 444] width 214 height 27
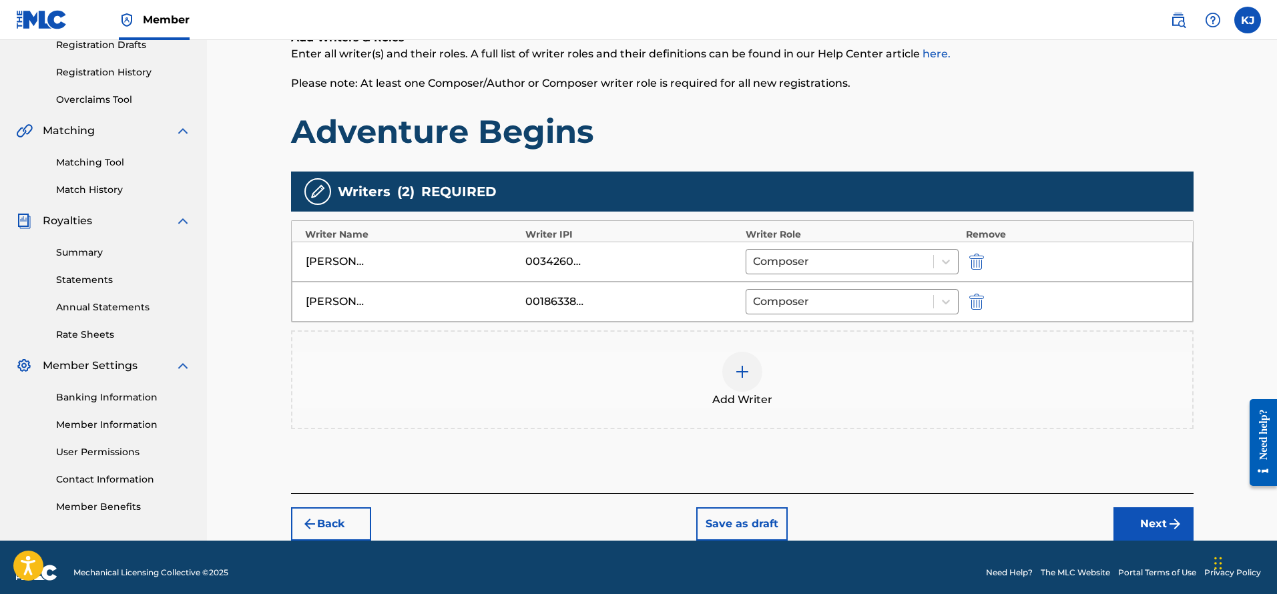
click at [729, 369] on div at bounding box center [742, 372] width 40 height 40
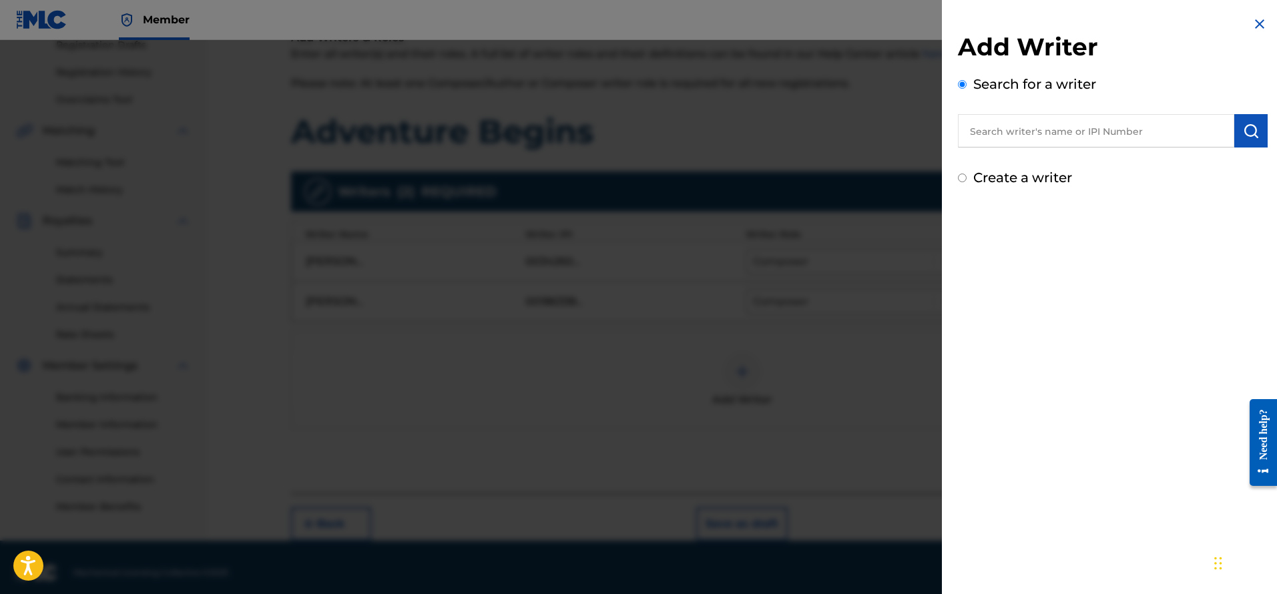
click at [1060, 142] on input "text" at bounding box center [1096, 130] width 276 height 33
paste input "00567167812"
click at [1243, 128] on img "submit" at bounding box center [1251, 131] width 16 height 16
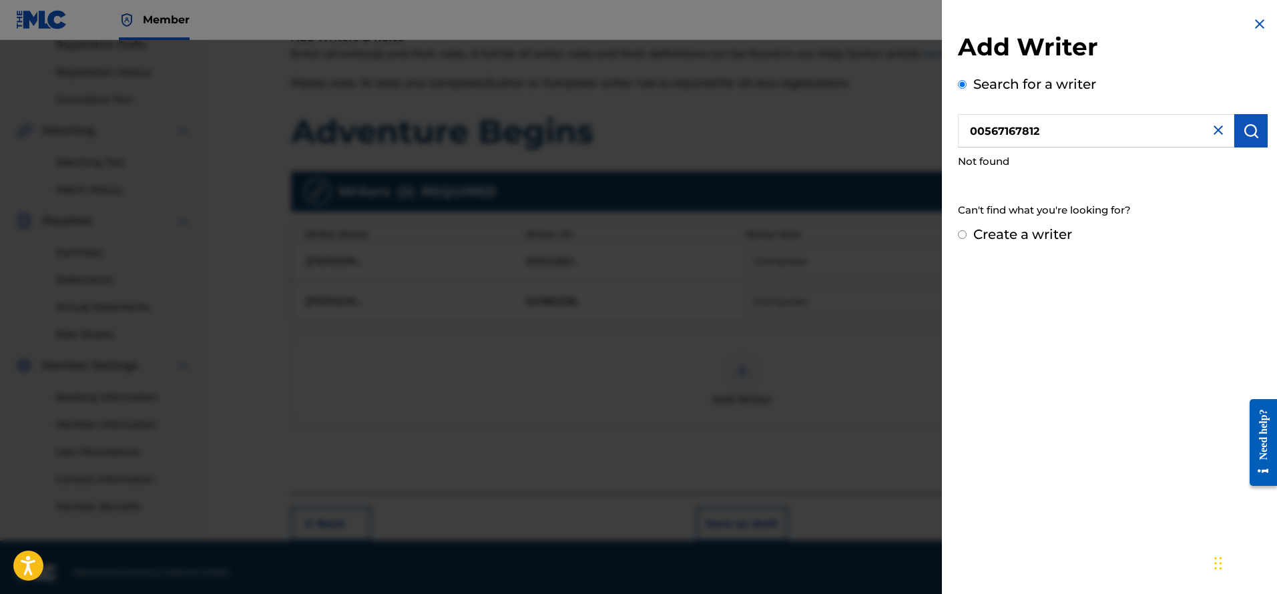
click at [980, 130] on input "00567167812" at bounding box center [1096, 130] width 276 height 33
type input "00567167812"
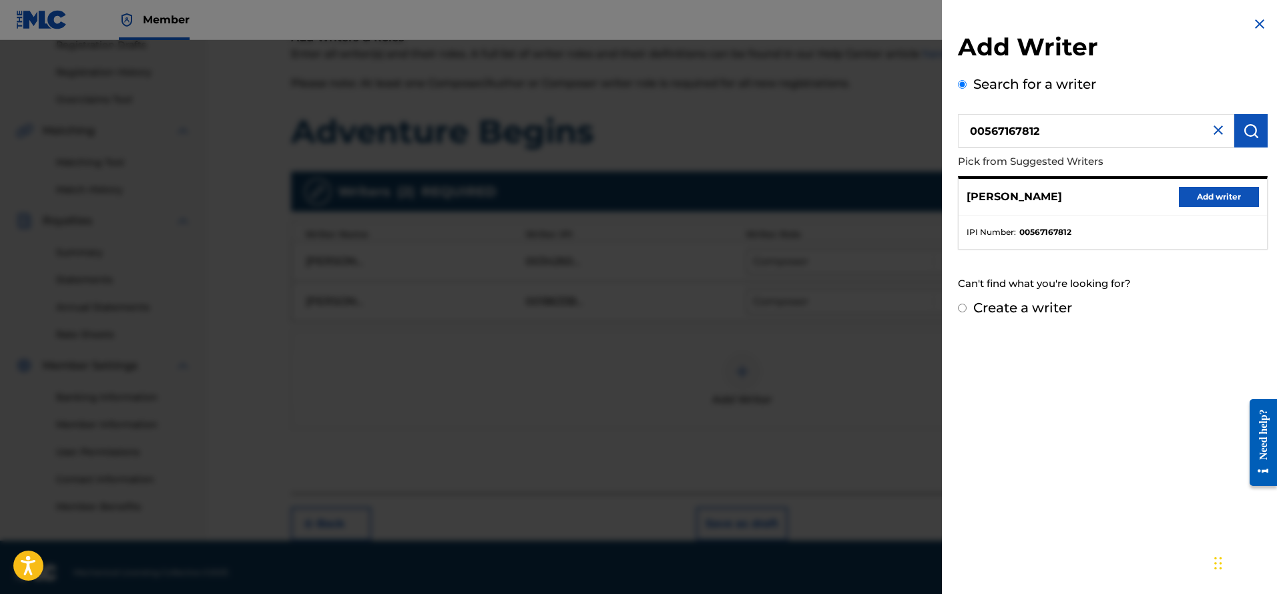
click at [1223, 199] on button "Add writer" at bounding box center [1219, 197] width 80 height 20
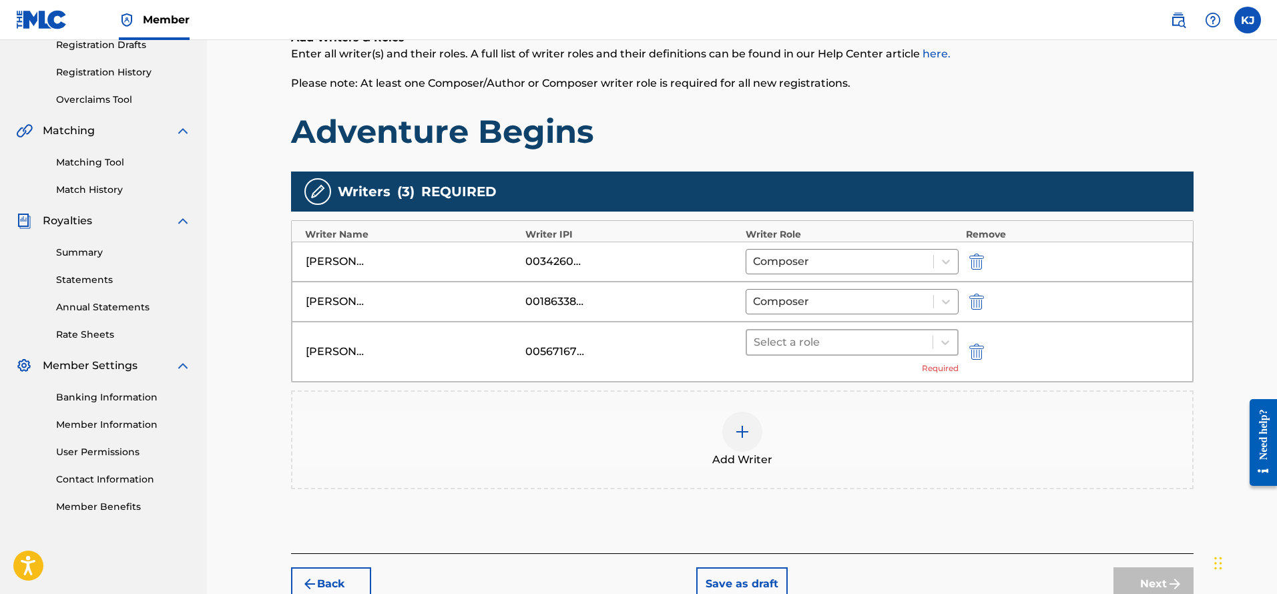
click at [888, 339] on div at bounding box center [840, 342] width 173 height 19
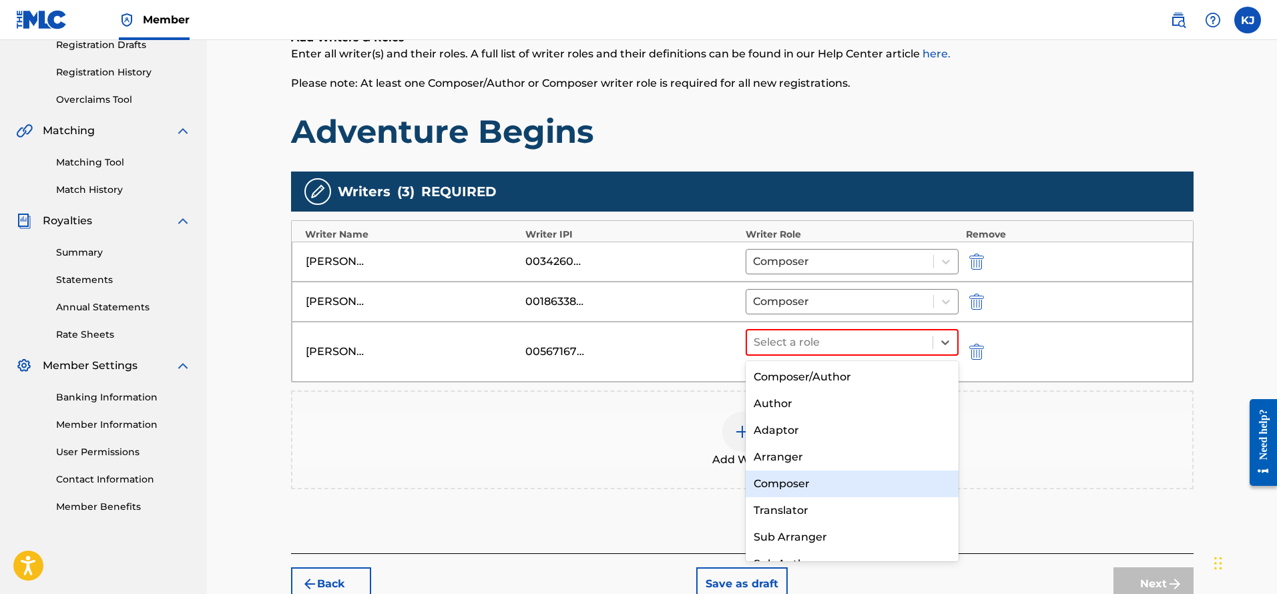
click at [812, 480] on div "Composer" at bounding box center [853, 484] width 214 height 27
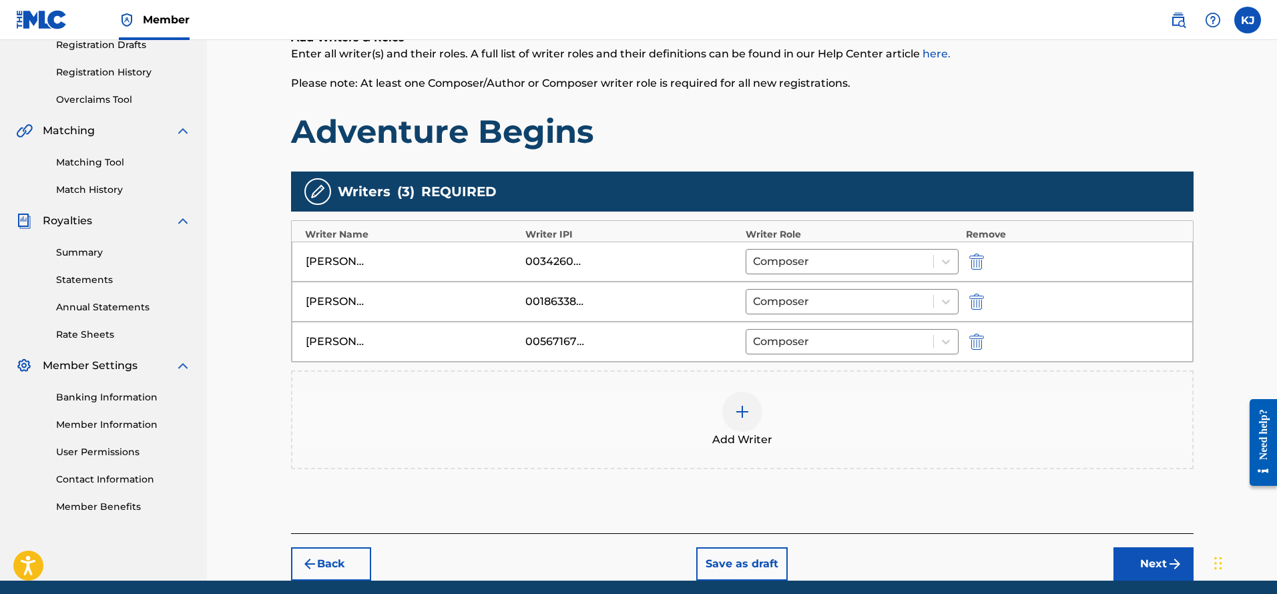
scroll to position [284, 0]
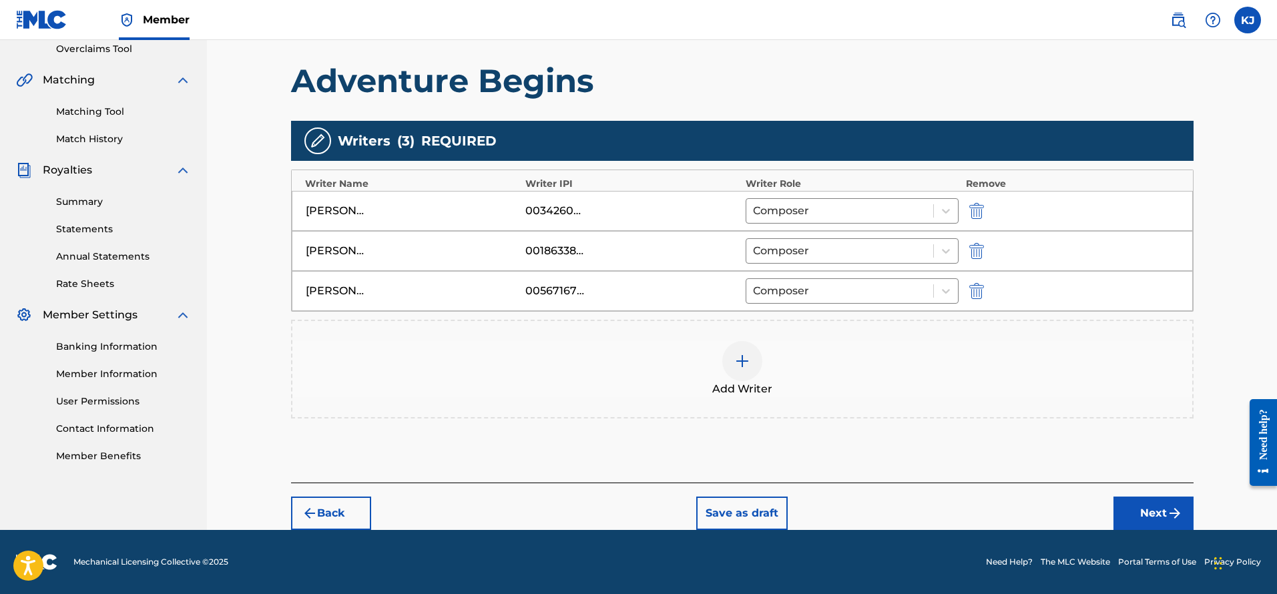
click at [1161, 519] on button "Next" at bounding box center [1154, 513] width 80 height 33
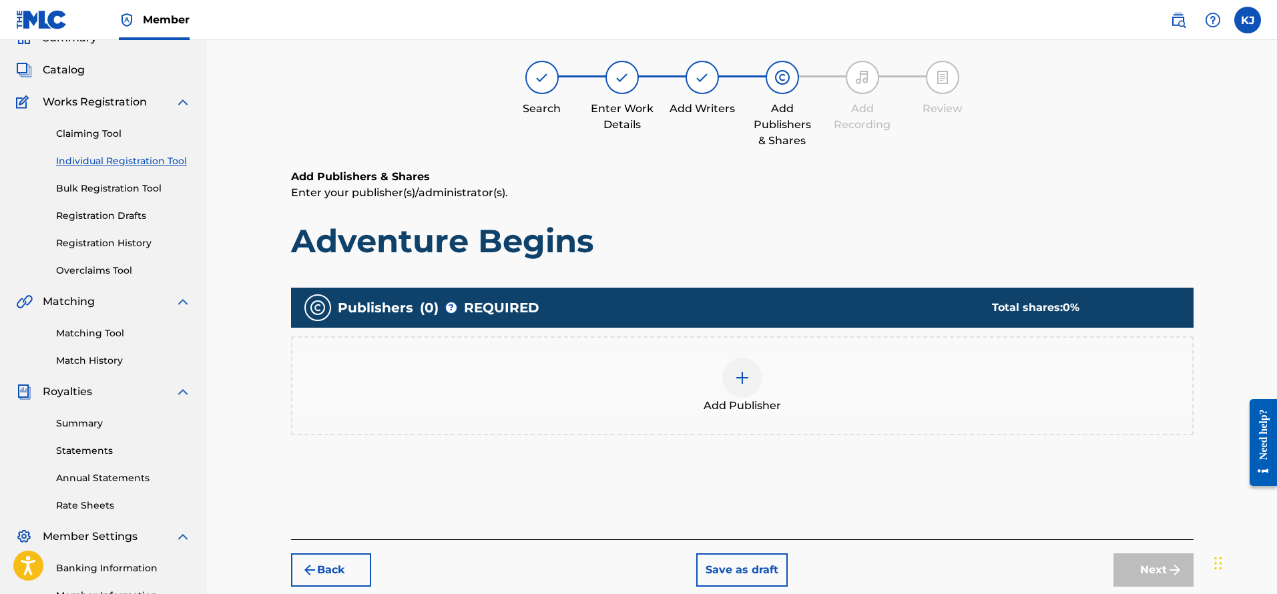
scroll to position [60, 0]
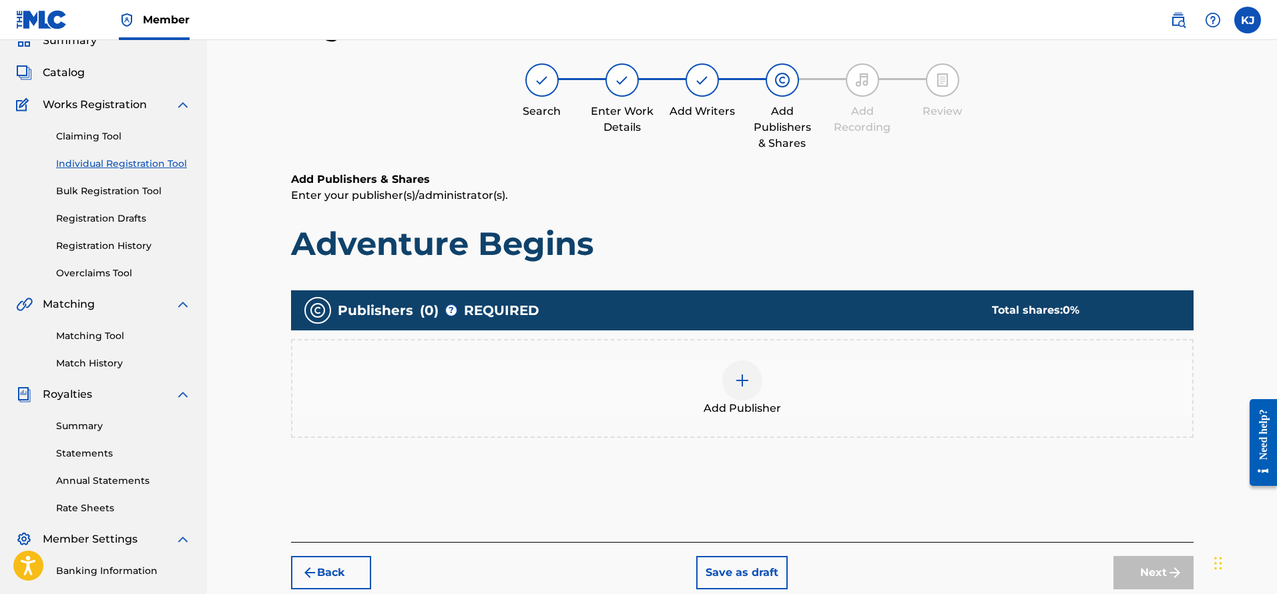
click at [770, 386] on div "Add Publisher" at bounding box center [742, 389] width 900 height 56
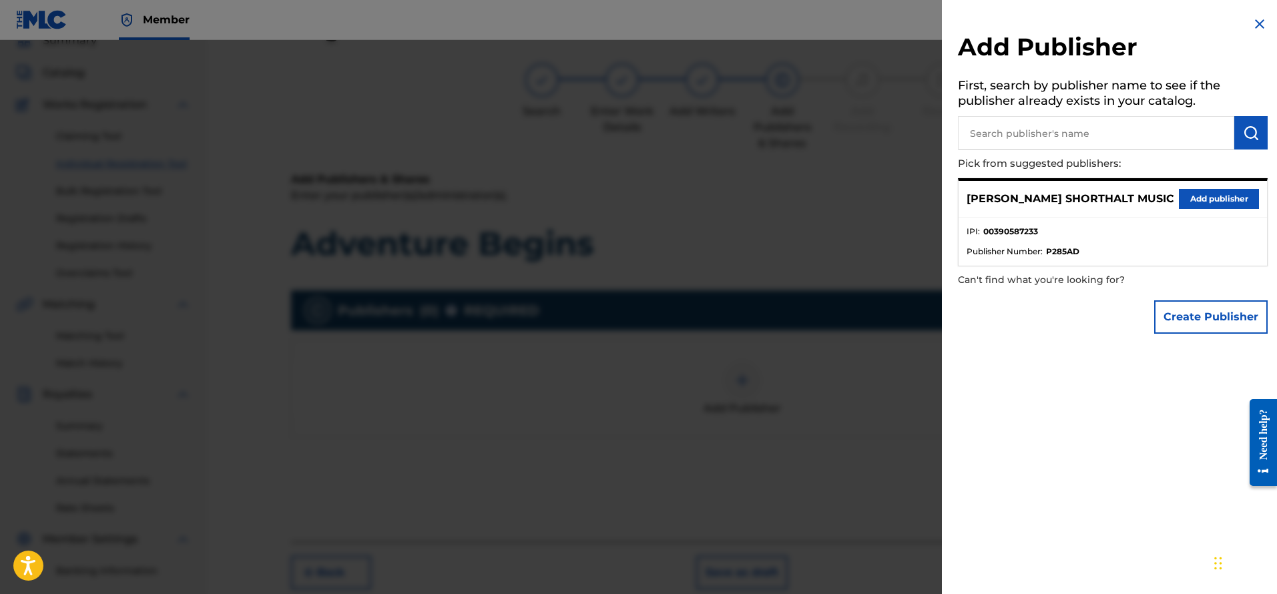
click at [1235, 204] on button "Add publisher" at bounding box center [1219, 199] width 80 height 20
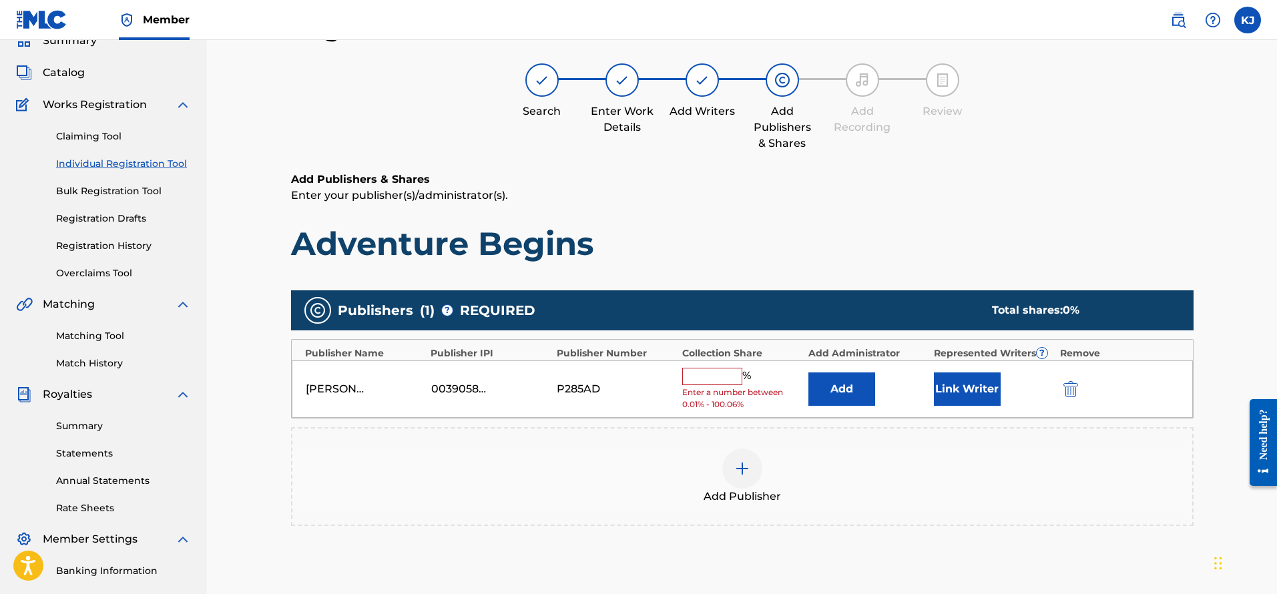
click at [717, 375] on input "text" at bounding box center [712, 376] width 60 height 17
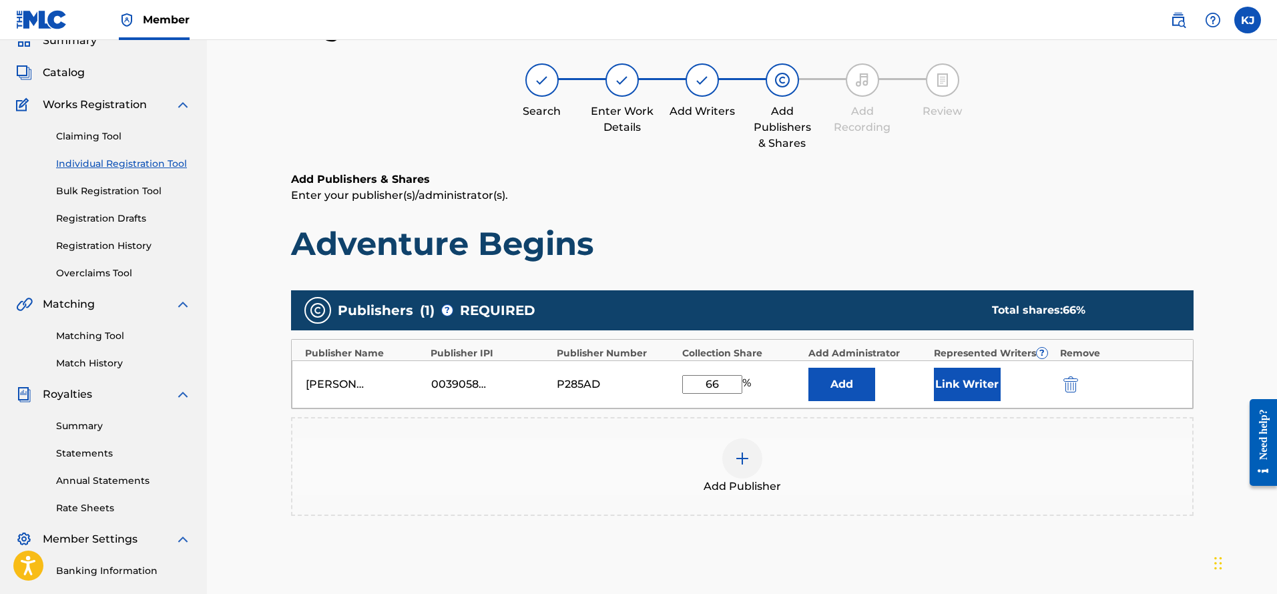
click at [1007, 253] on h1 "Adventure Begins" at bounding box center [742, 244] width 903 height 40
click at [703, 387] on input "66" at bounding box center [712, 384] width 60 height 19
click at [732, 387] on input "66" at bounding box center [712, 384] width 60 height 19
type input "66.64"
click at [809, 368] on button "Add" at bounding box center [842, 384] width 67 height 33
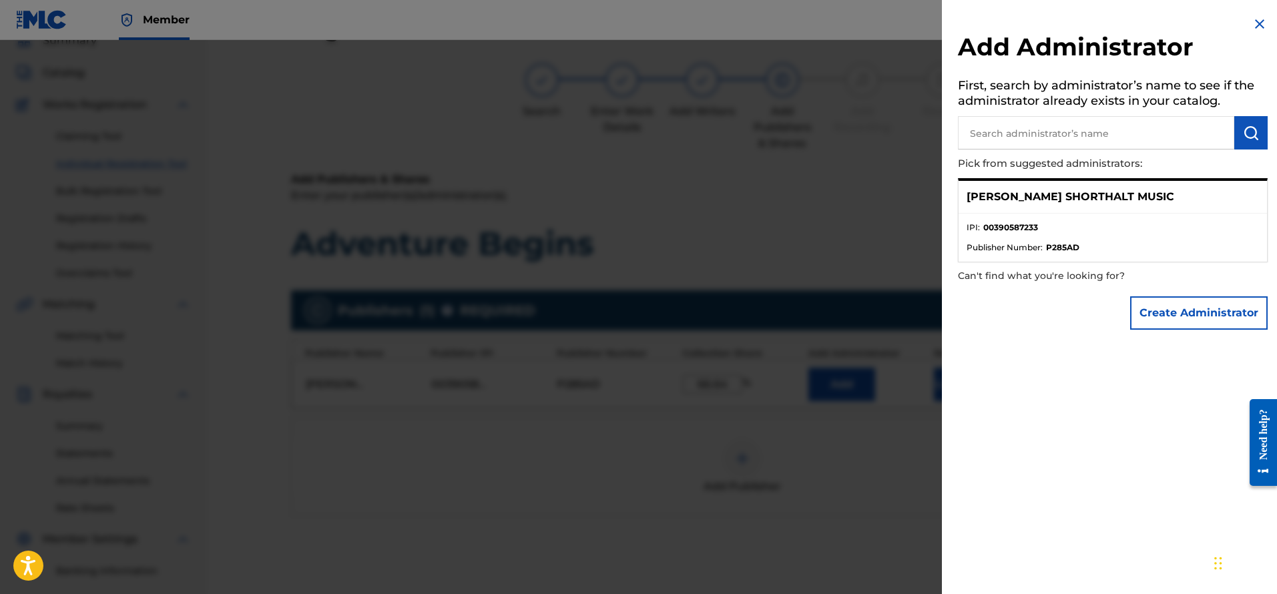
click at [751, 252] on div at bounding box center [638, 337] width 1277 height 594
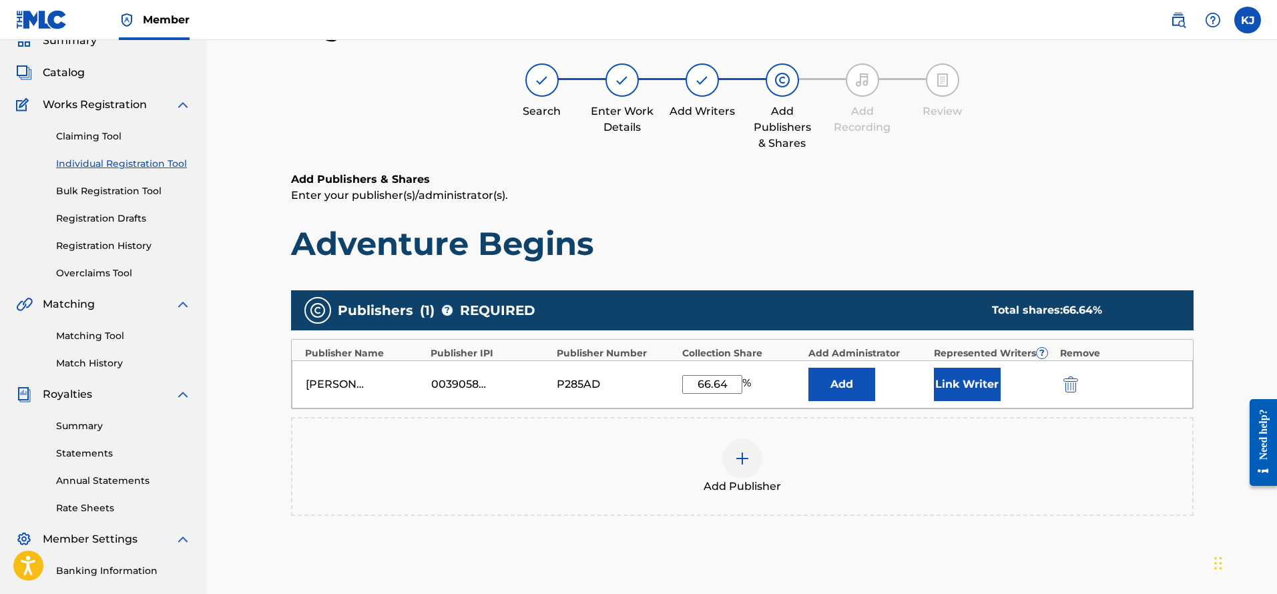
click at [817, 242] on h1 "Adventure Begins" at bounding box center [742, 244] width 903 height 40
click at [738, 456] on img at bounding box center [742, 459] width 16 height 16
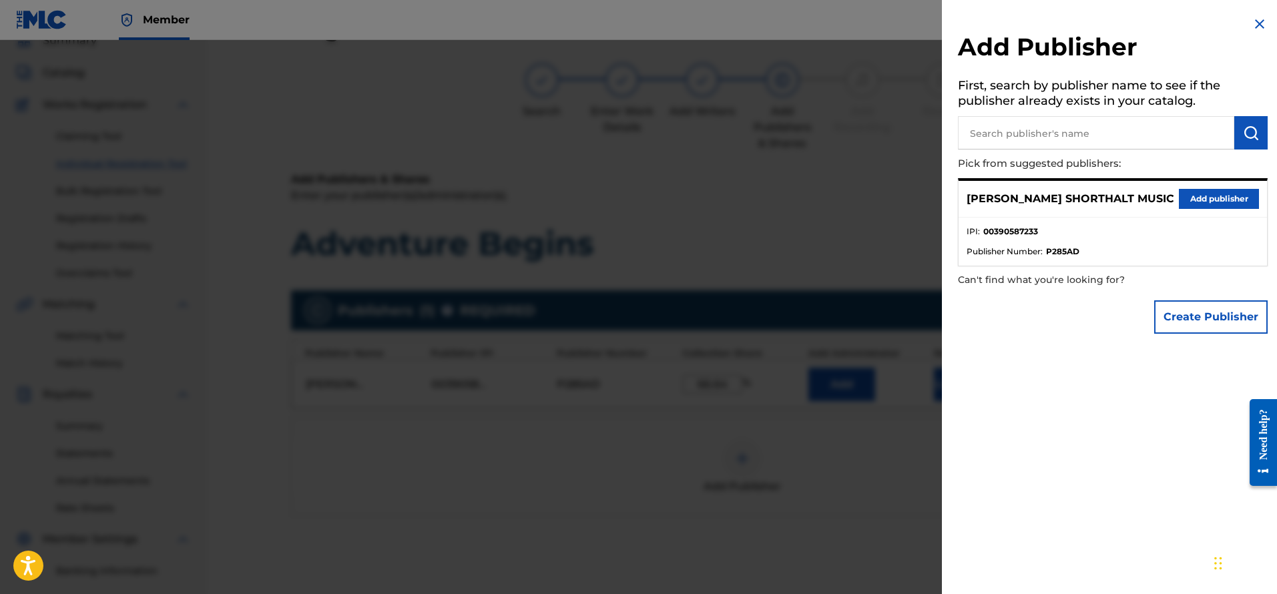
click at [1122, 130] on input "text" at bounding box center [1096, 132] width 276 height 33
click at [1040, 133] on input "text" at bounding box center [1096, 132] width 276 height 33
paste input "UNIVERSAL MUSIC CORPORATION"
type input "UNIVERSAL MUSIC CORPORATION"
click at [1249, 136] on img "submit" at bounding box center [1251, 133] width 16 height 16
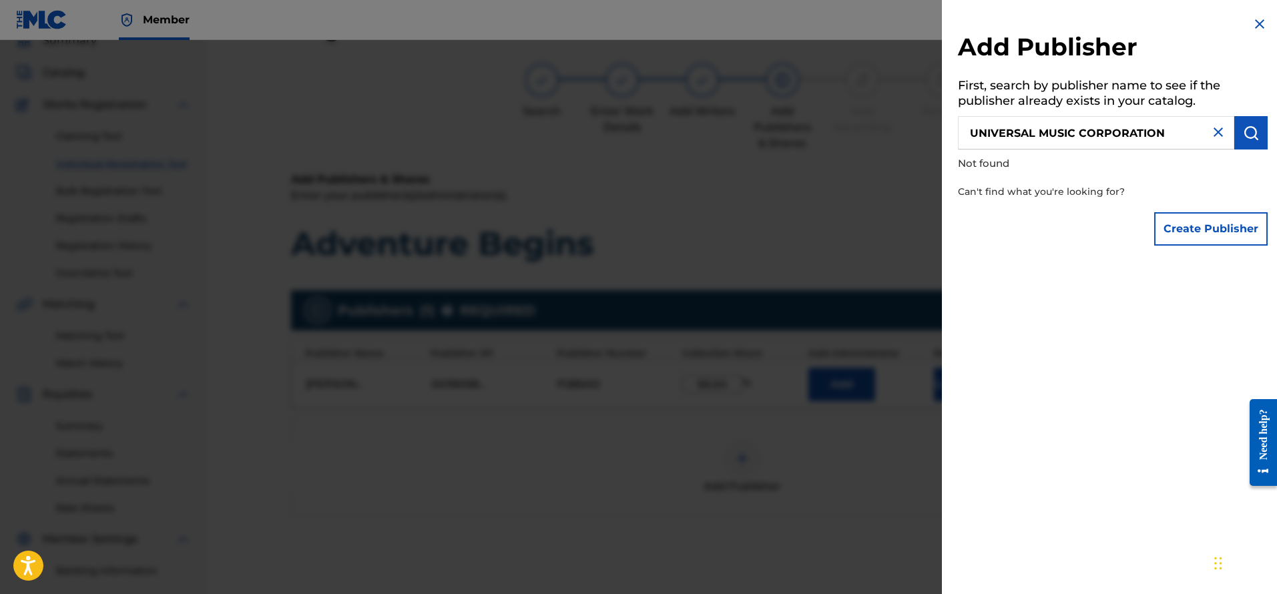
click at [970, 130] on input "UNIVERSAL MUSIC CORPORATION" at bounding box center [1096, 132] width 276 height 33
click at [1217, 238] on button "Create Publisher" at bounding box center [1211, 228] width 114 height 33
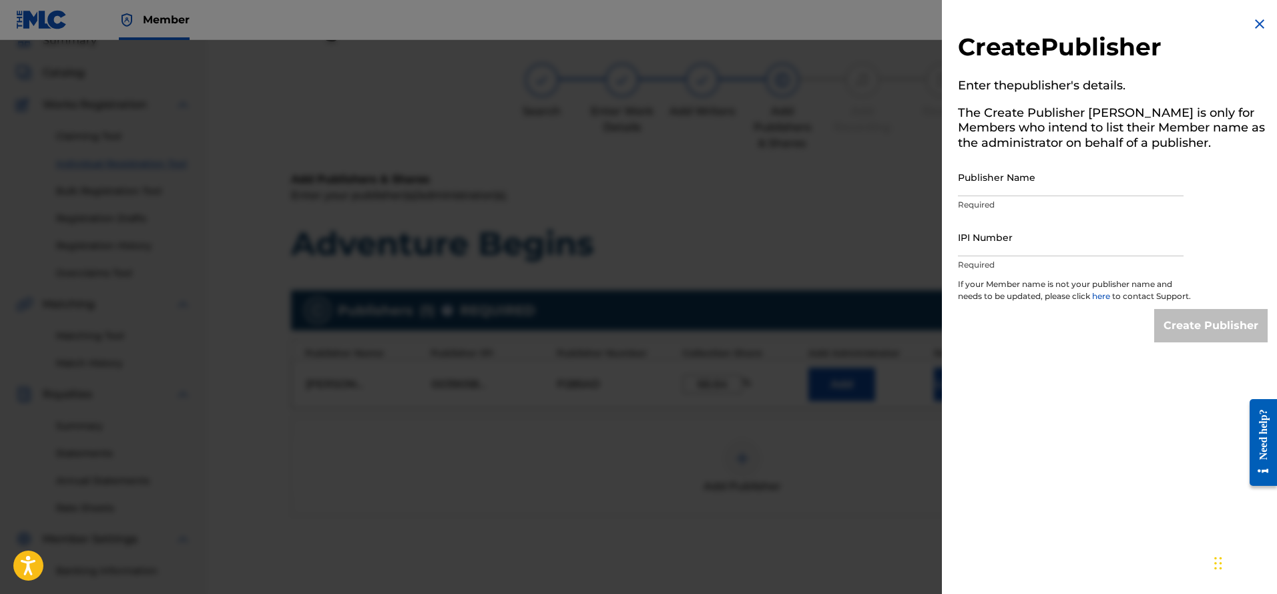
click at [1012, 172] on input "Publisher Name" at bounding box center [1071, 177] width 226 height 38
paste input "UNIVERSAL MUSIC CORPORATION"
type input "UNIVERSAL MUSIC CORPORATION"
click at [982, 243] on input "IPI Number" at bounding box center [1071, 237] width 226 height 38
click at [1027, 247] on input "IPI Number" at bounding box center [1071, 237] width 226 height 38
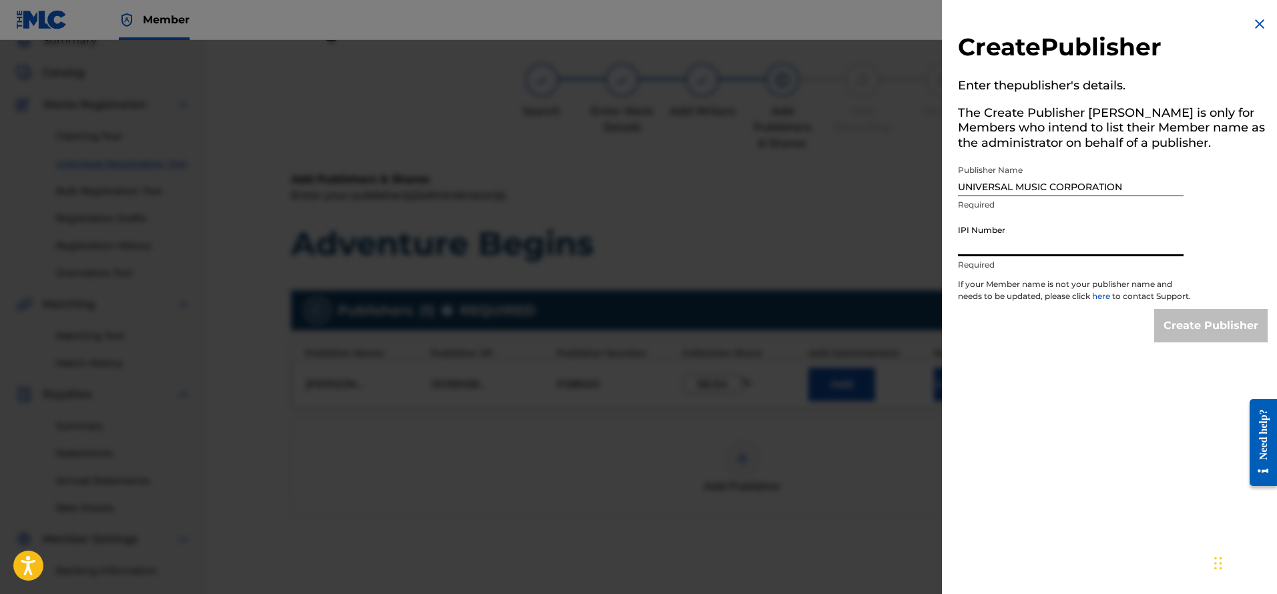
paste input "00031312147"
type input "00031312147"
drag, startPoint x: 1219, startPoint y: 346, endPoint x: 1199, endPoint y: 344, distance: 20.1
click at [1219, 343] on input "Create Publisher" at bounding box center [1211, 325] width 114 height 33
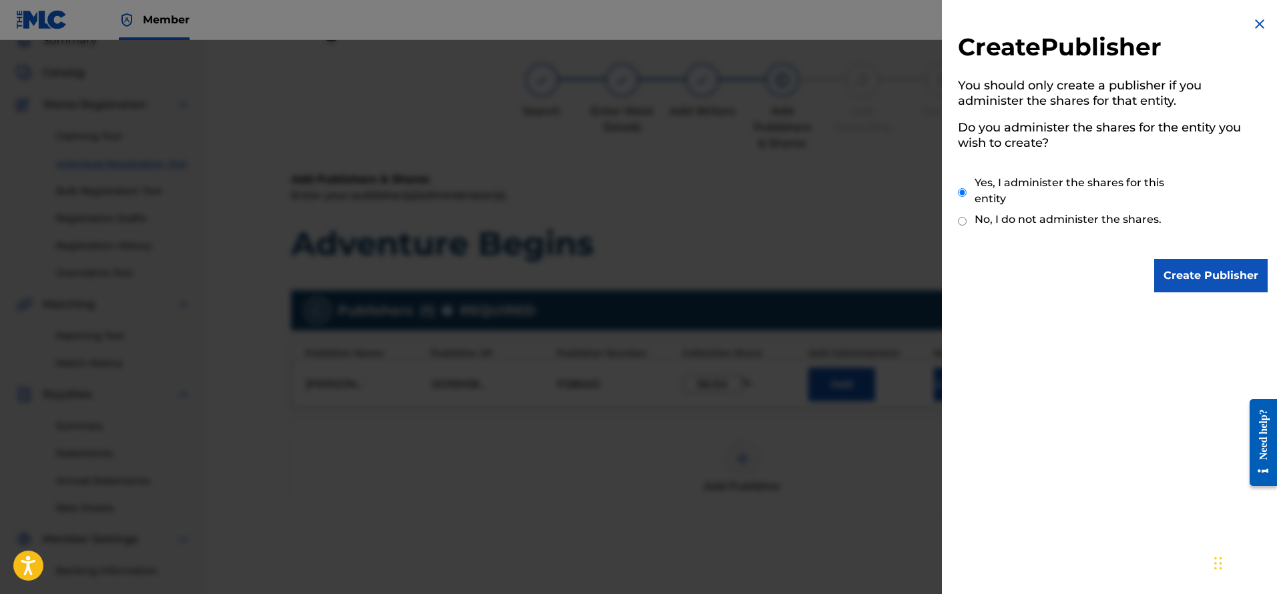
click at [1024, 219] on label "No, I do not administer the shares." at bounding box center [1068, 220] width 187 height 16
click at [967, 219] on input "No, I do not administer the shares." at bounding box center [962, 221] width 9 height 13
radio input "true"
click at [1214, 275] on input "Create Publisher" at bounding box center [1211, 275] width 114 height 33
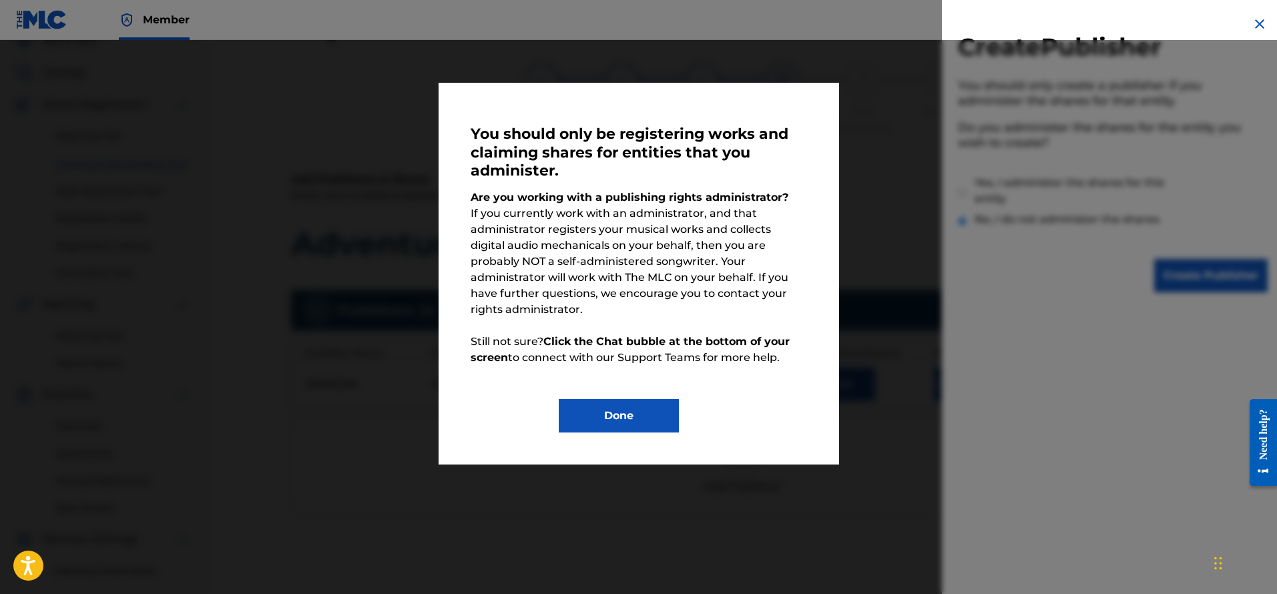
drag, startPoint x: 801, startPoint y: 144, endPoint x: 843, endPoint y: 134, distance: 43.1
click at [804, 143] on h3 "You should only be registering works and claiming shares for entities that you …" at bounding box center [639, 156] width 337 height 62
click at [636, 406] on button "Done" at bounding box center [619, 415] width 120 height 33
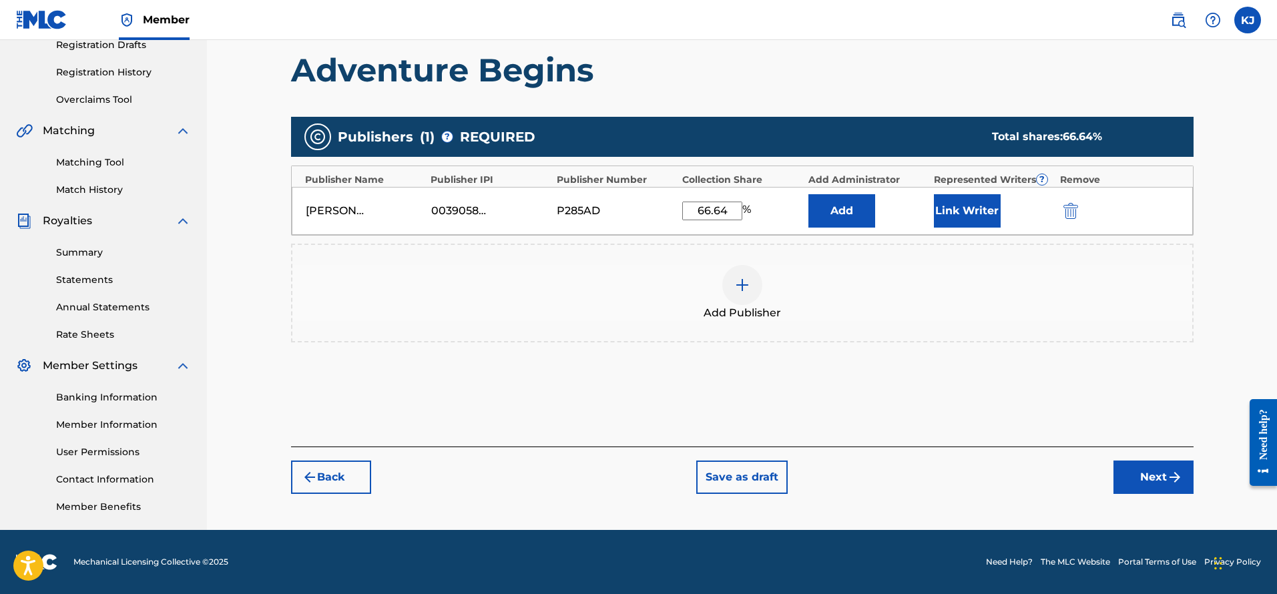
click at [1155, 479] on button "Next" at bounding box center [1154, 477] width 80 height 33
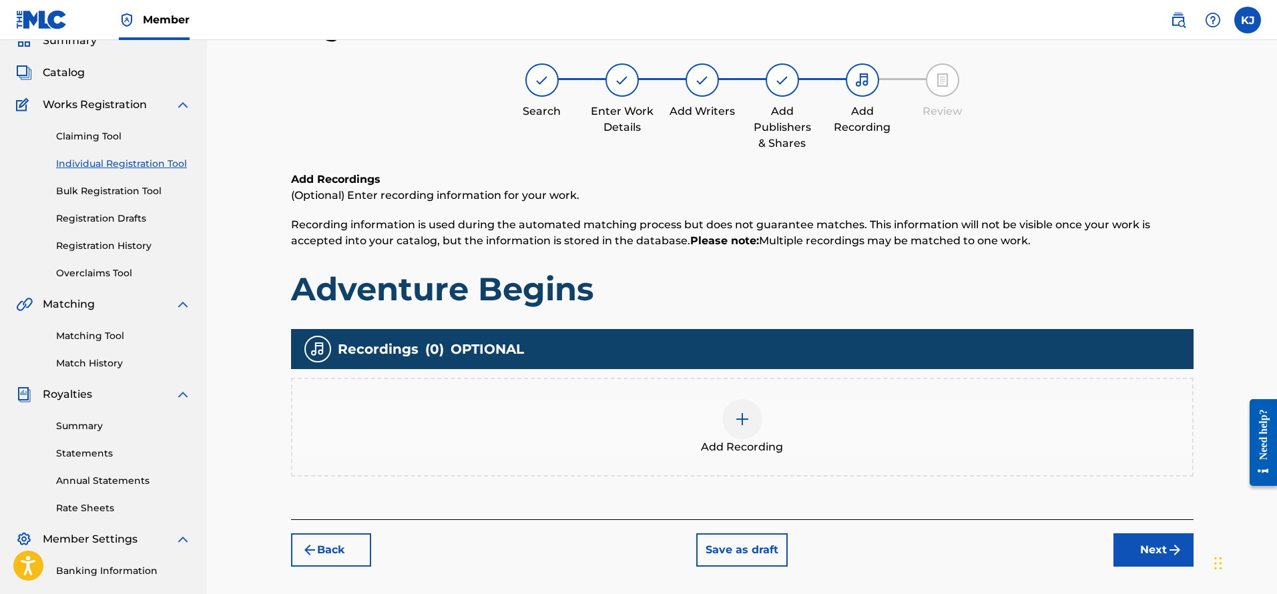
click at [1185, 559] on button "Next" at bounding box center [1154, 550] width 80 height 33
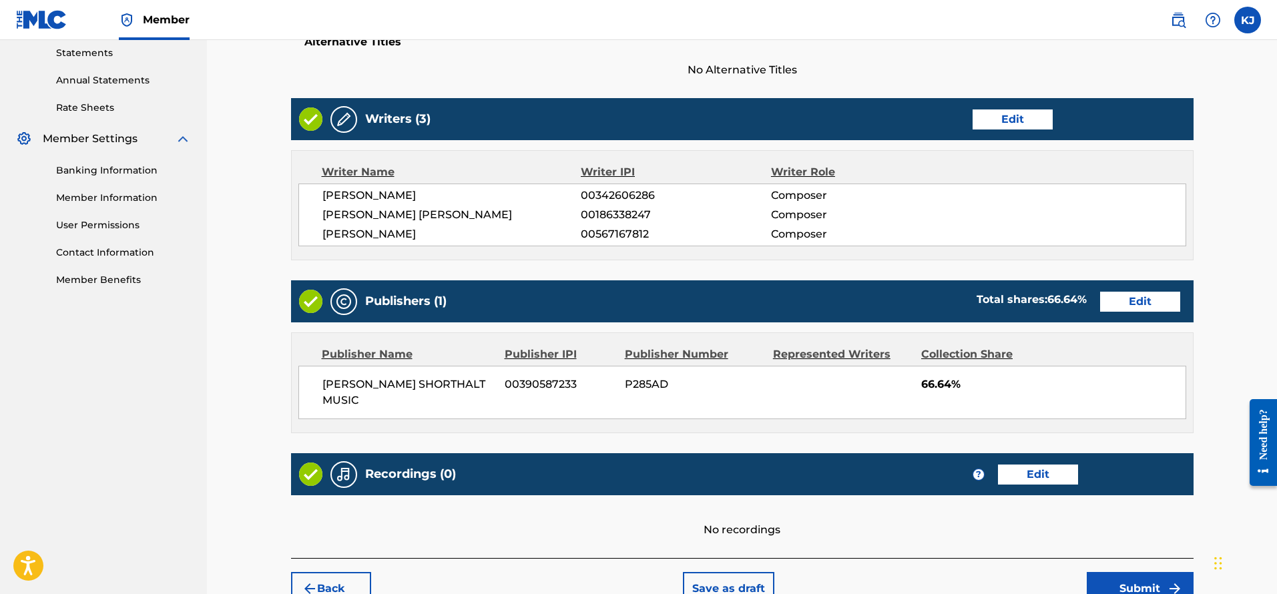
scroll to position [501, 0]
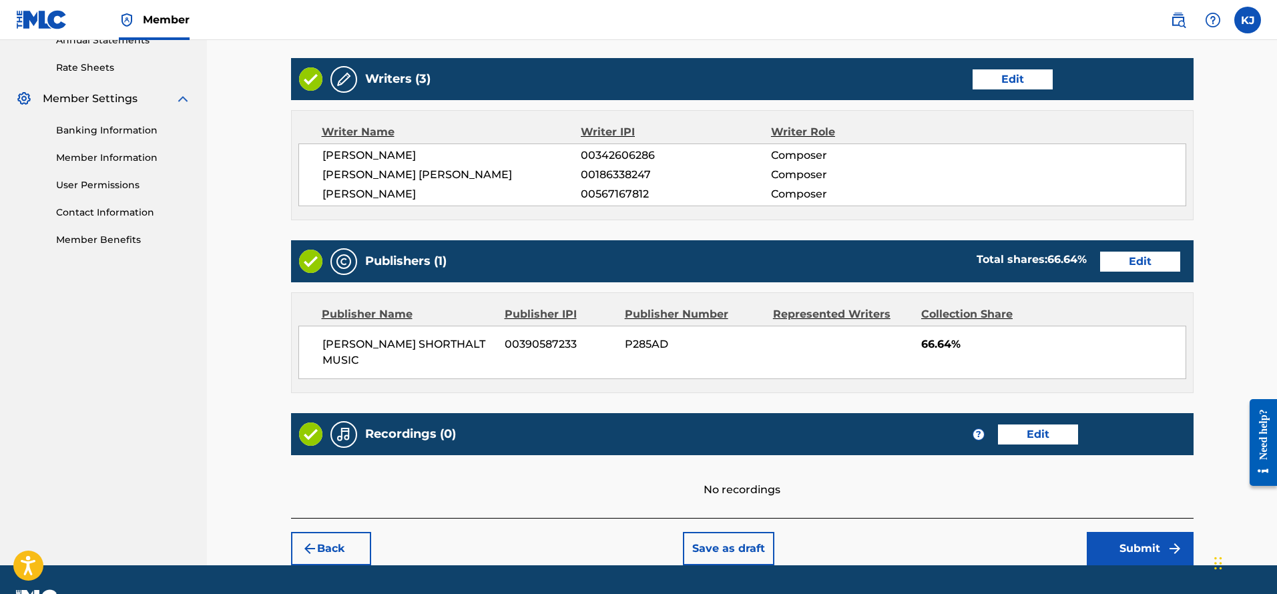
click at [1136, 538] on button "Submit" at bounding box center [1140, 548] width 107 height 33
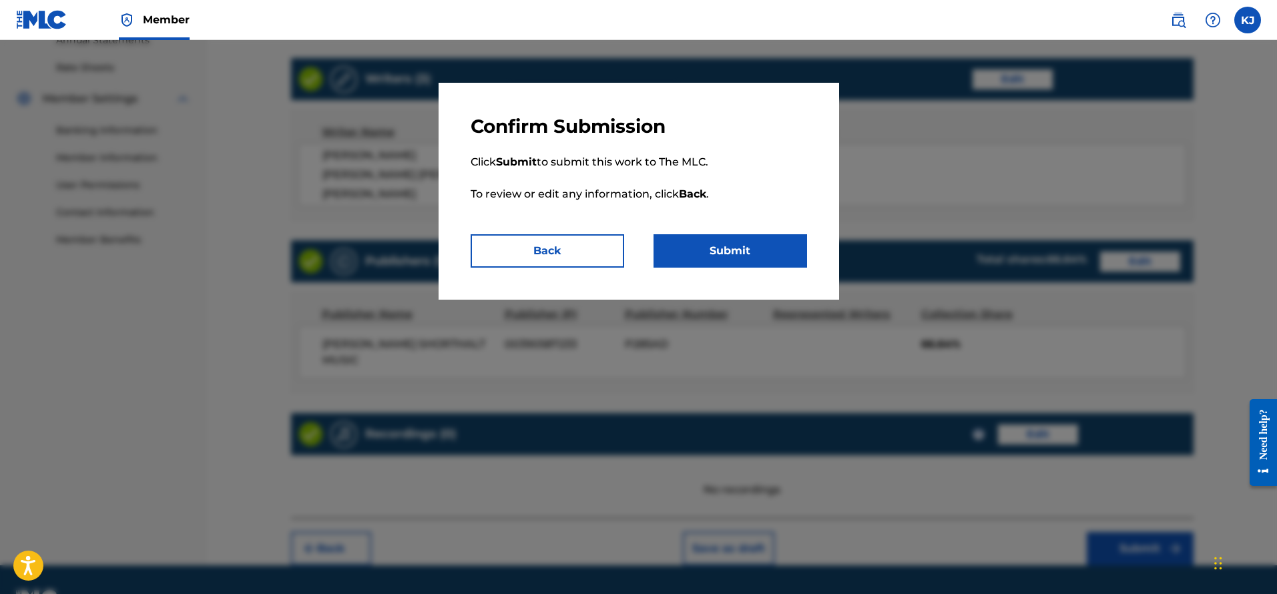
click at [733, 254] on button "Submit" at bounding box center [731, 250] width 154 height 33
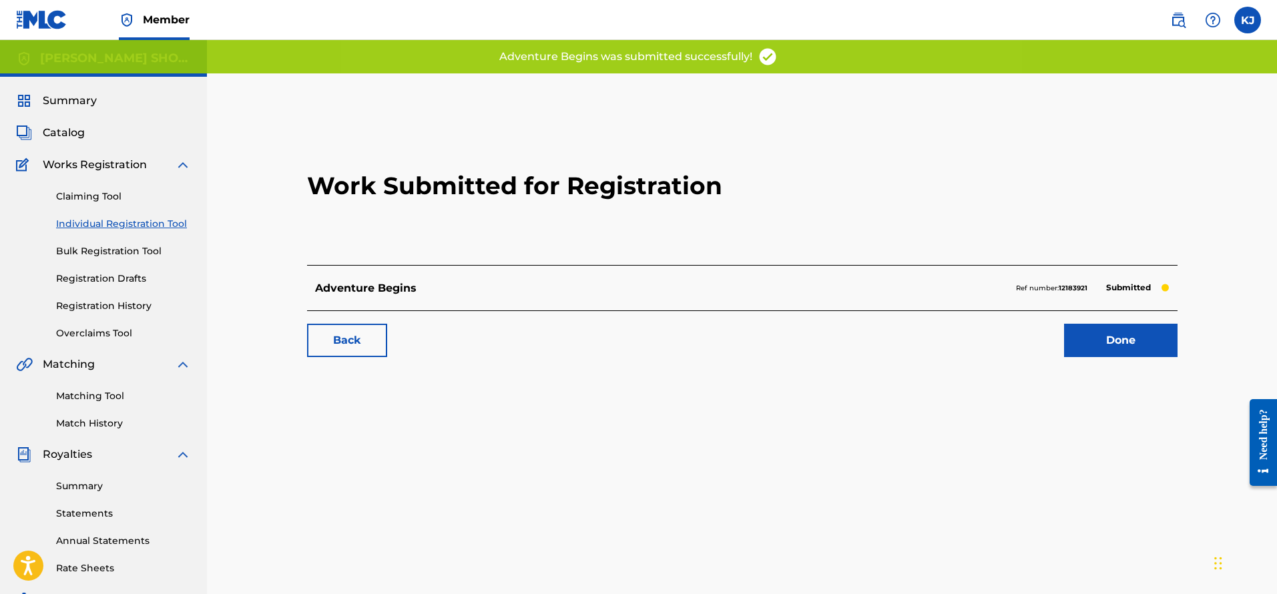
click at [1157, 347] on link "Done" at bounding box center [1121, 340] width 114 height 33
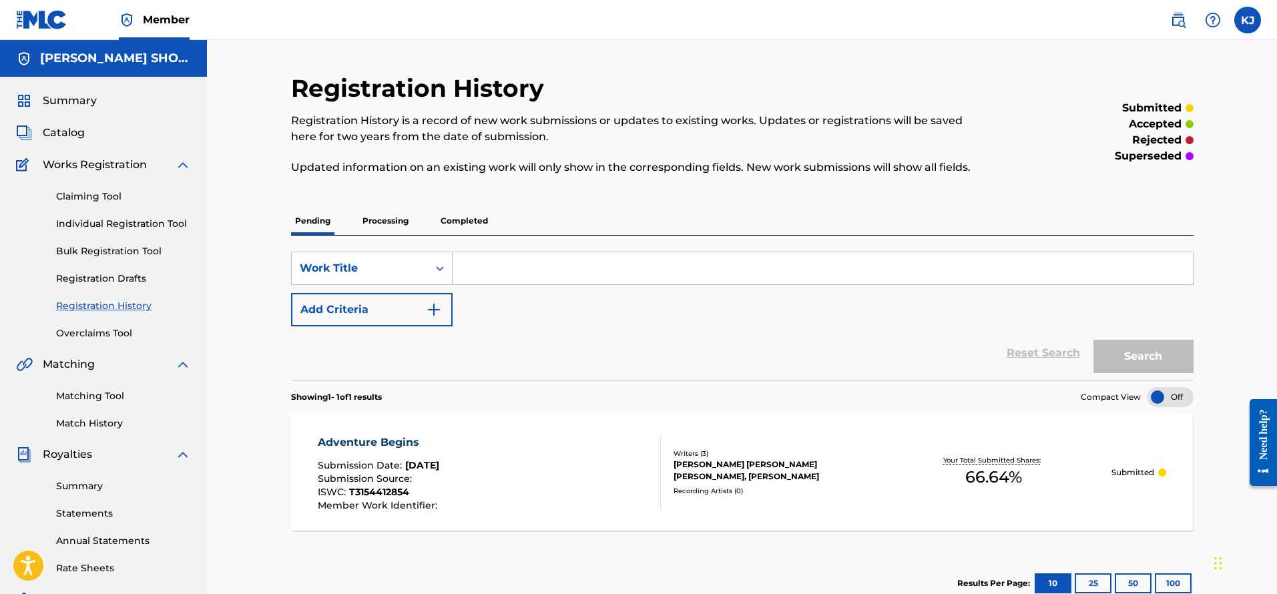
click at [115, 309] on link "Registration History" at bounding box center [123, 306] width 135 height 14
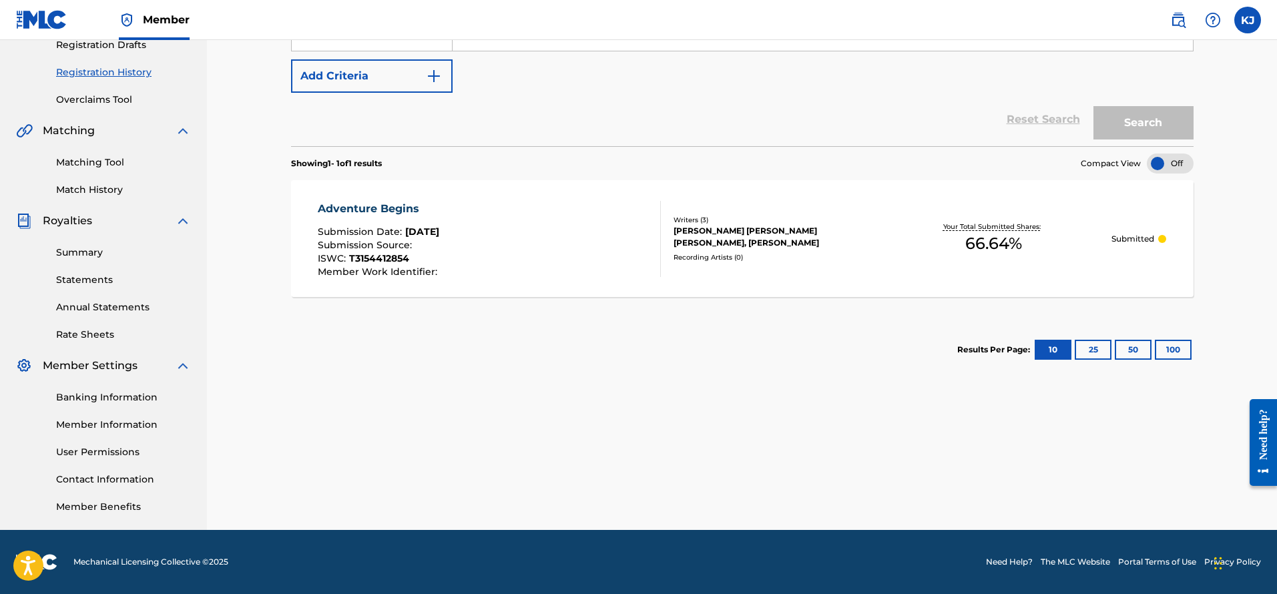
click at [63, 264] on div "Summary Statements Annual Statements Rate Sheets" at bounding box center [103, 285] width 175 height 113
click at [71, 258] on link "Summary" at bounding box center [123, 253] width 135 height 14
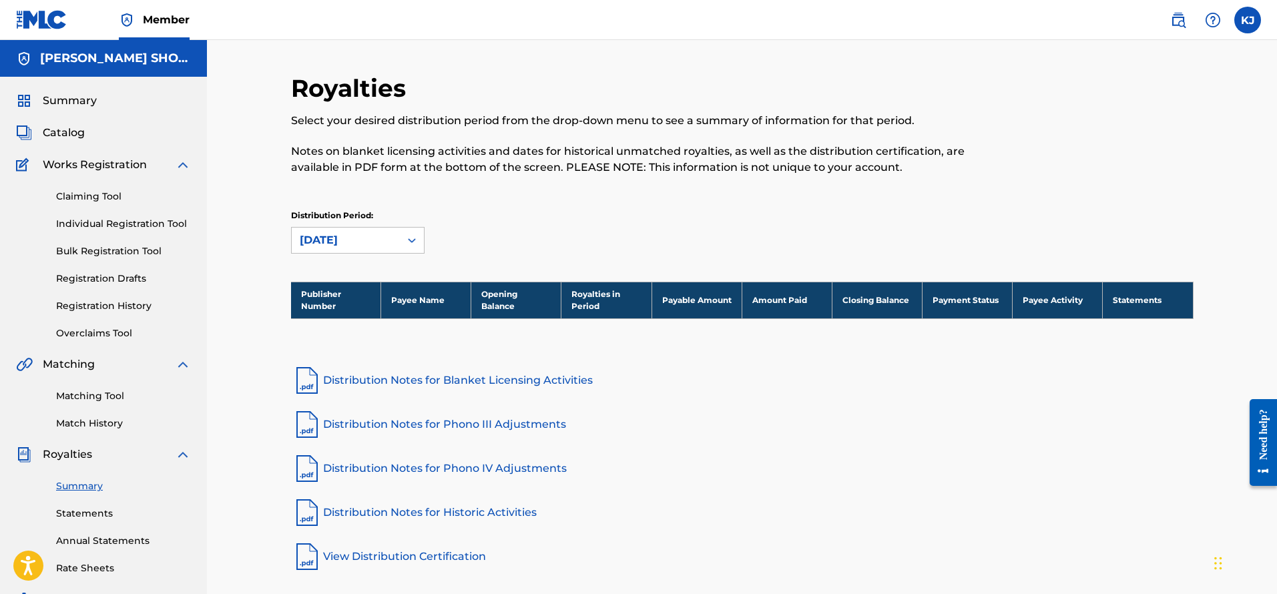
click at [100, 201] on link "Claiming Tool" at bounding box center [123, 197] width 135 height 14
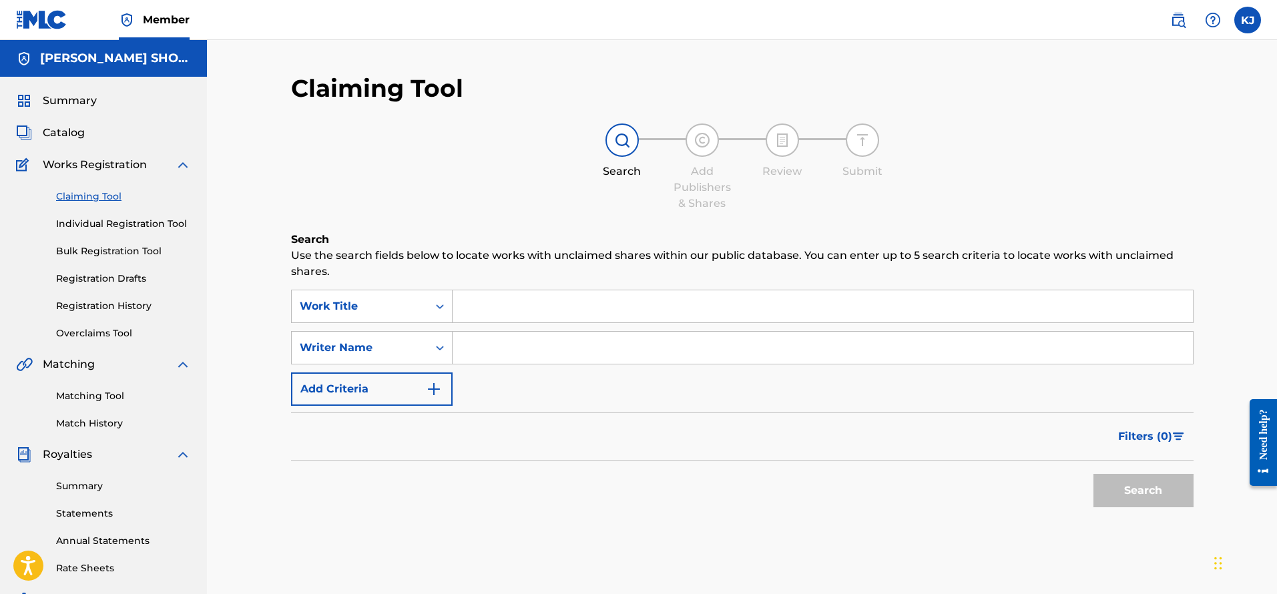
click at [98, 299] on link "Registration History" at bounding box center [123, 306] width 135 height 14
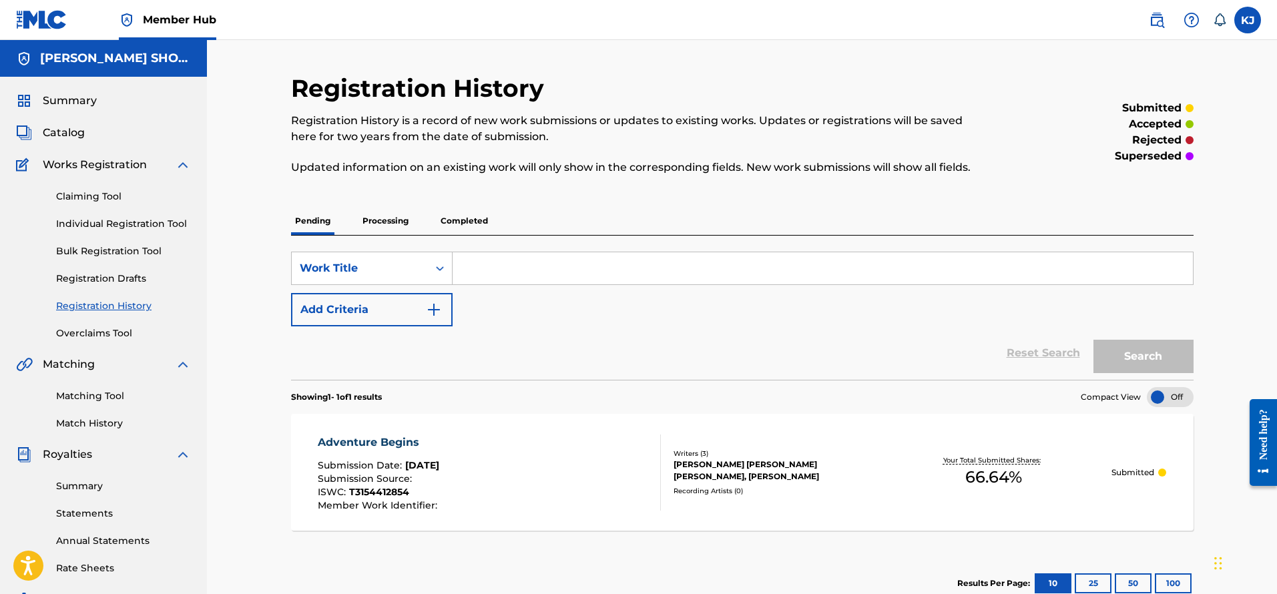
click at [1170, 397] on div at bounding box center [1170, 397] width 47 height 20
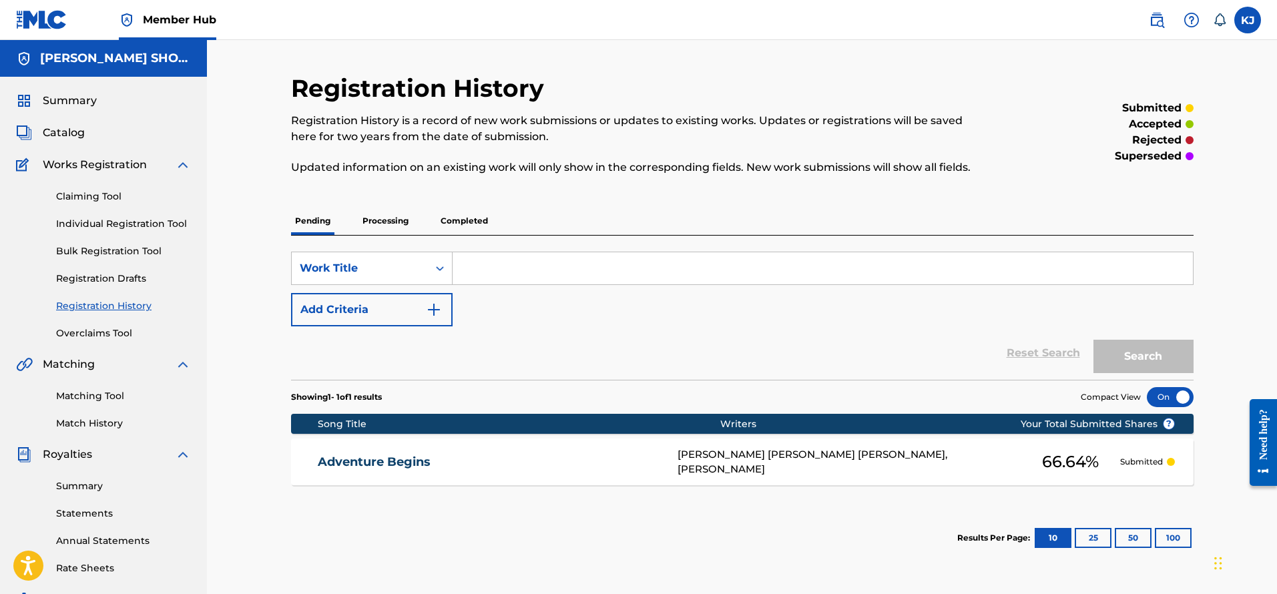
click at [1170, 397] on div at bounding box center [1170, 397] width 47 height 20
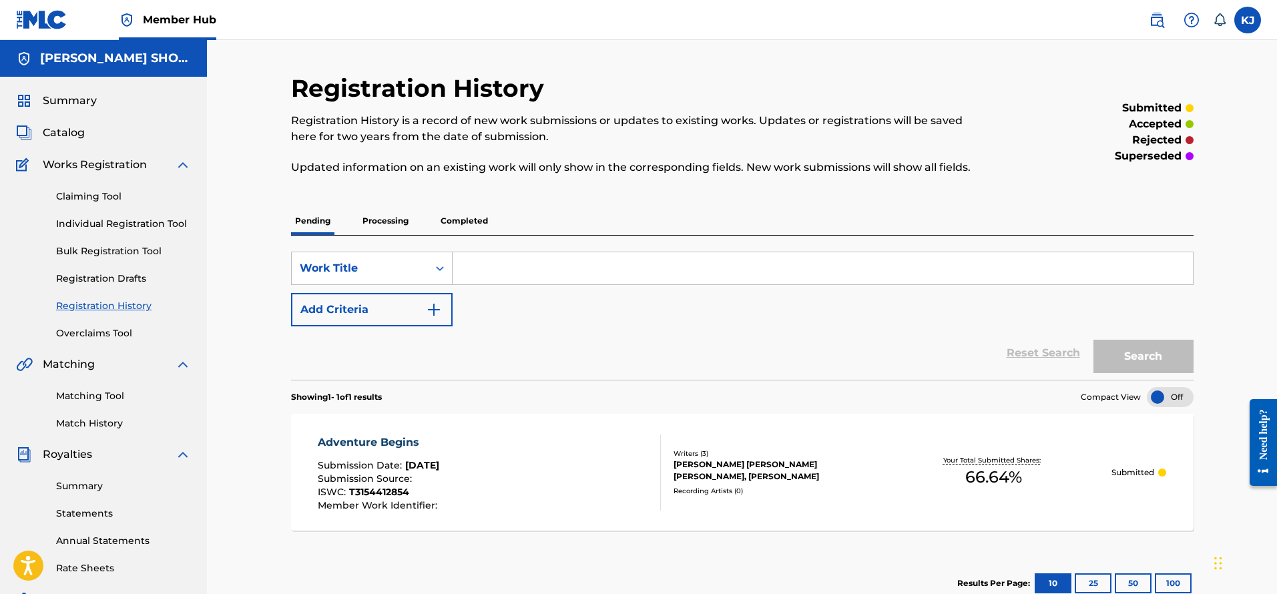
click at [1166, 394] on div at bounding box center [1170, 397] width 47 height 20
